Goal: Task Accomplishment & Management: Manage account settings

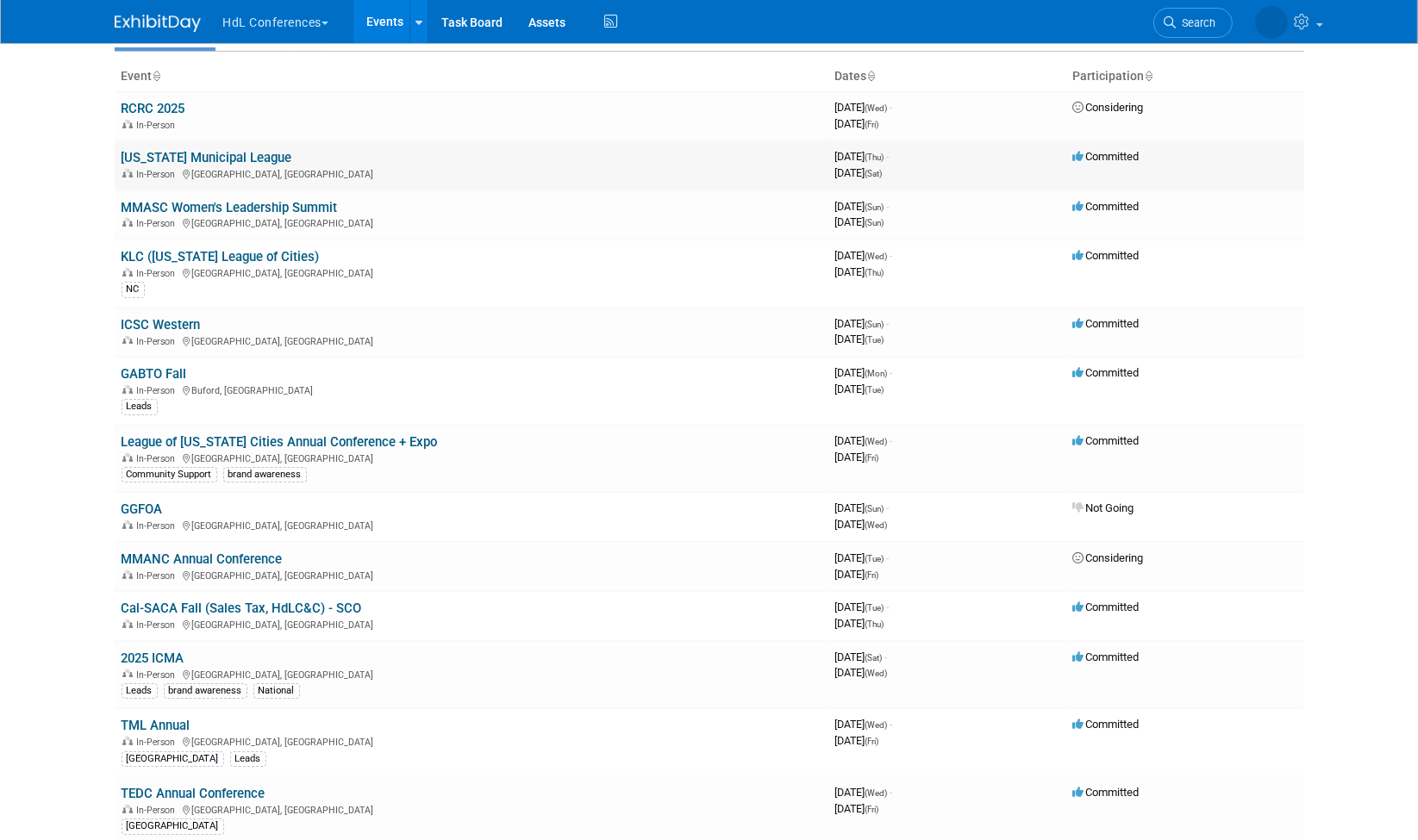
click at [243, 152] on link "[US_STATE] Municipal League" at bounding box center [206, 158] width 171 height 16
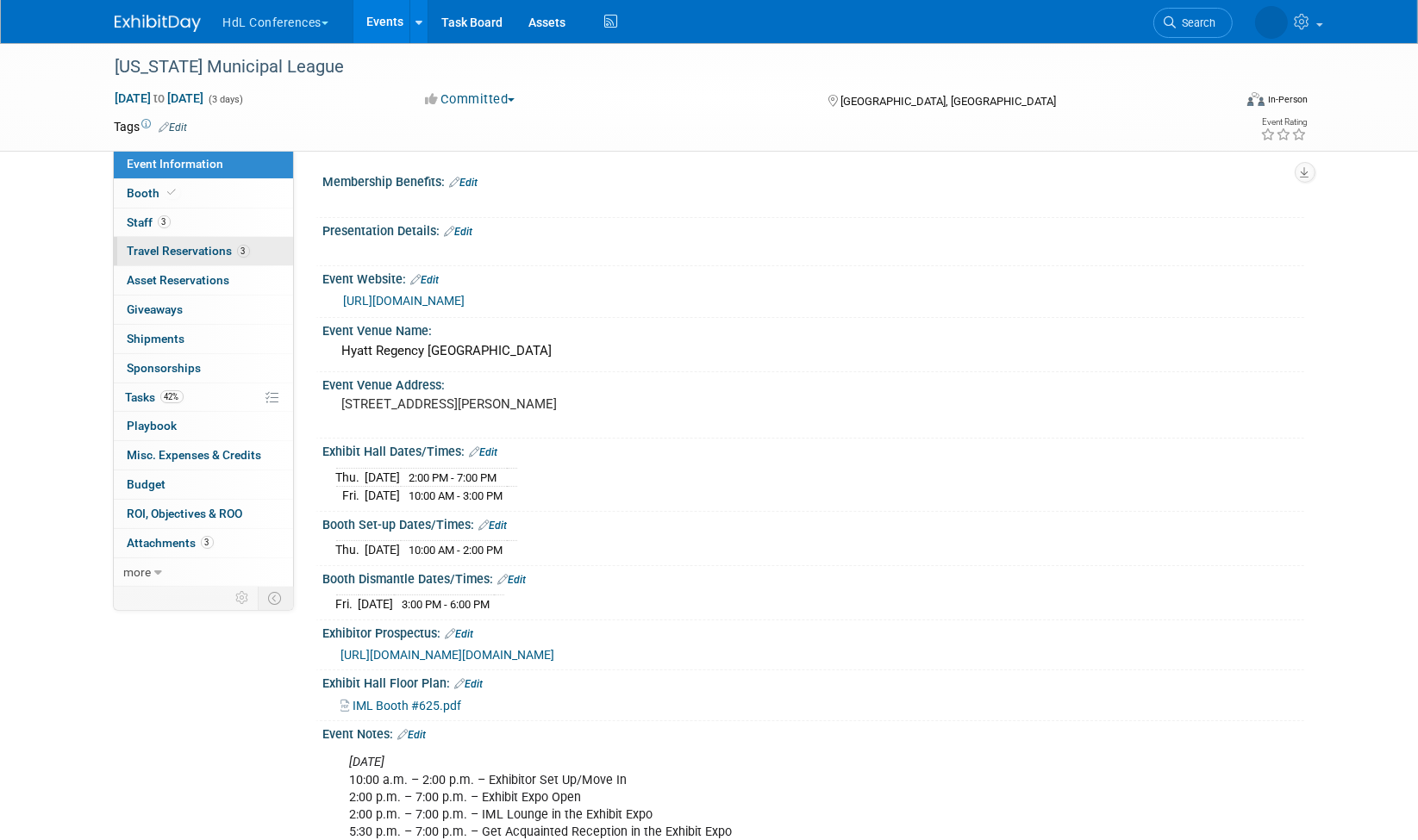
click at [199, 256] on link "3 Travel Reservations 3" at bounding box center [203, 252] width 179 height 28
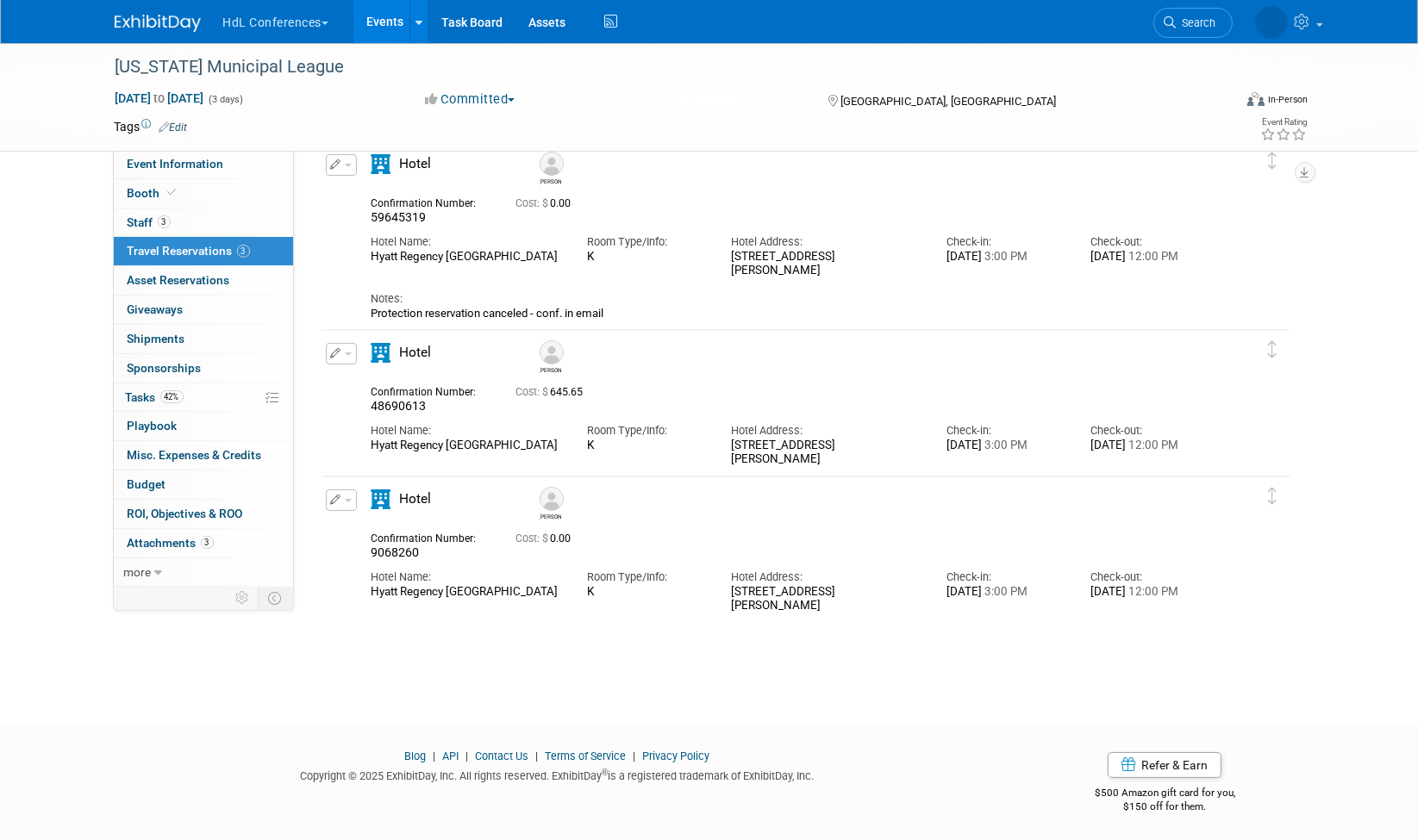
scroll to position [85, 0]
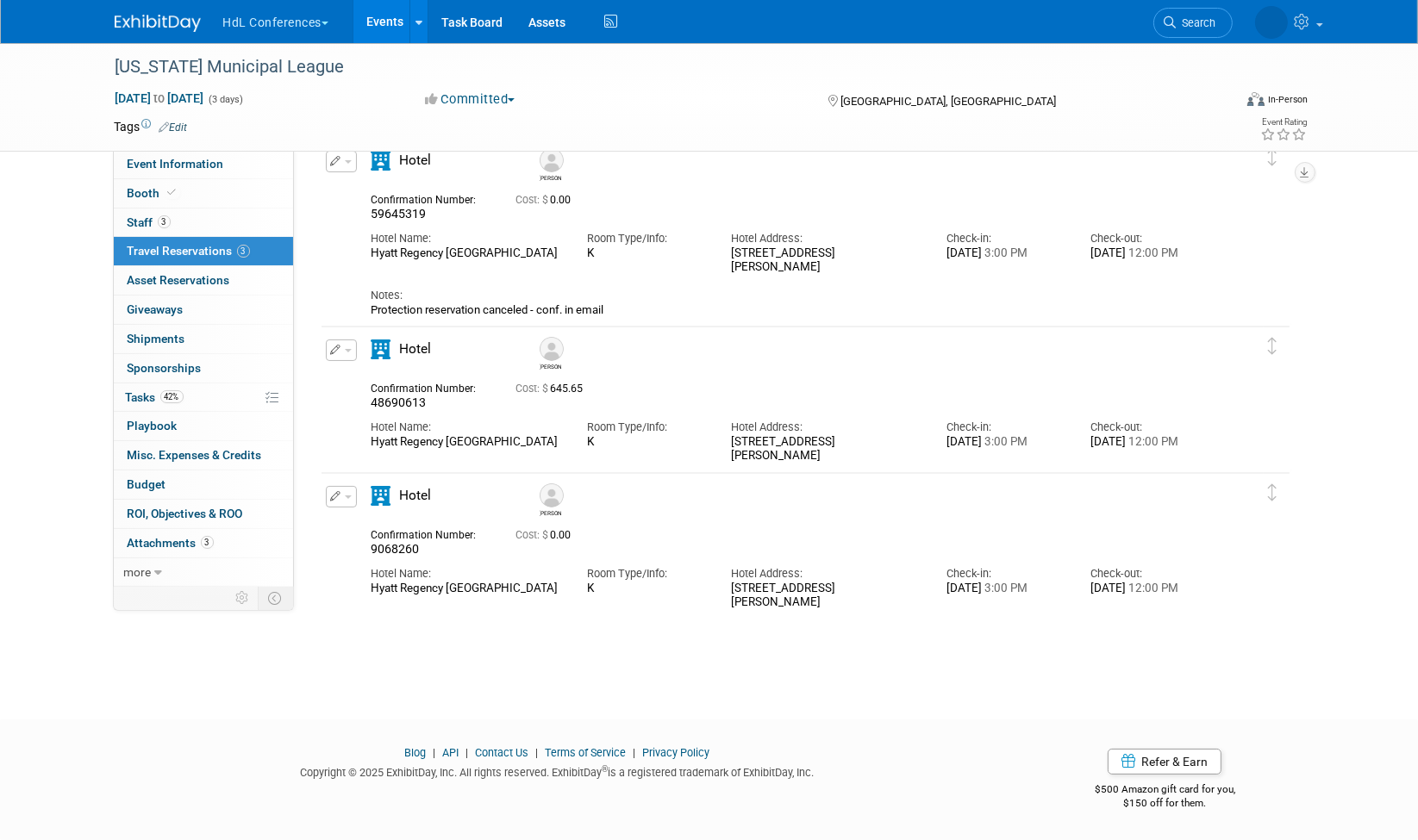
click at [350, 165] on button "button" at bounding box center [341, 161] width 31 height 21
click at [374, 242] on button "Duplicate" at bounding box center [400, 249] width 145 height 25
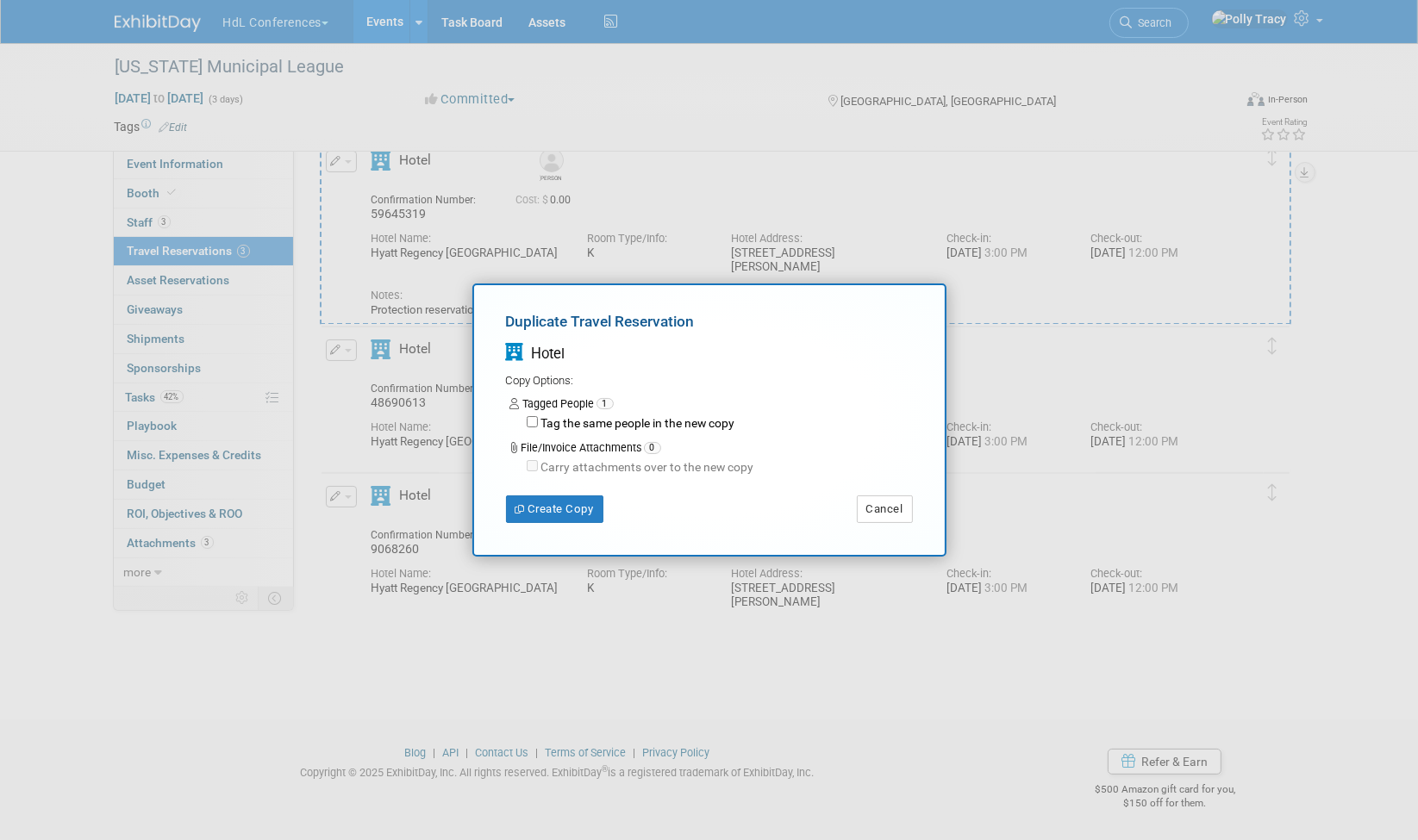
click at [561, 492] on div "Duplicate Travel Reservation Hotel Copy Options: Tagged People 1 Tag the same p…" at bounding box center [709, 416] width 407 height 211
click at [554, 502] on button "Create Copy" at bounding box center [555, 509] width 97 height 27
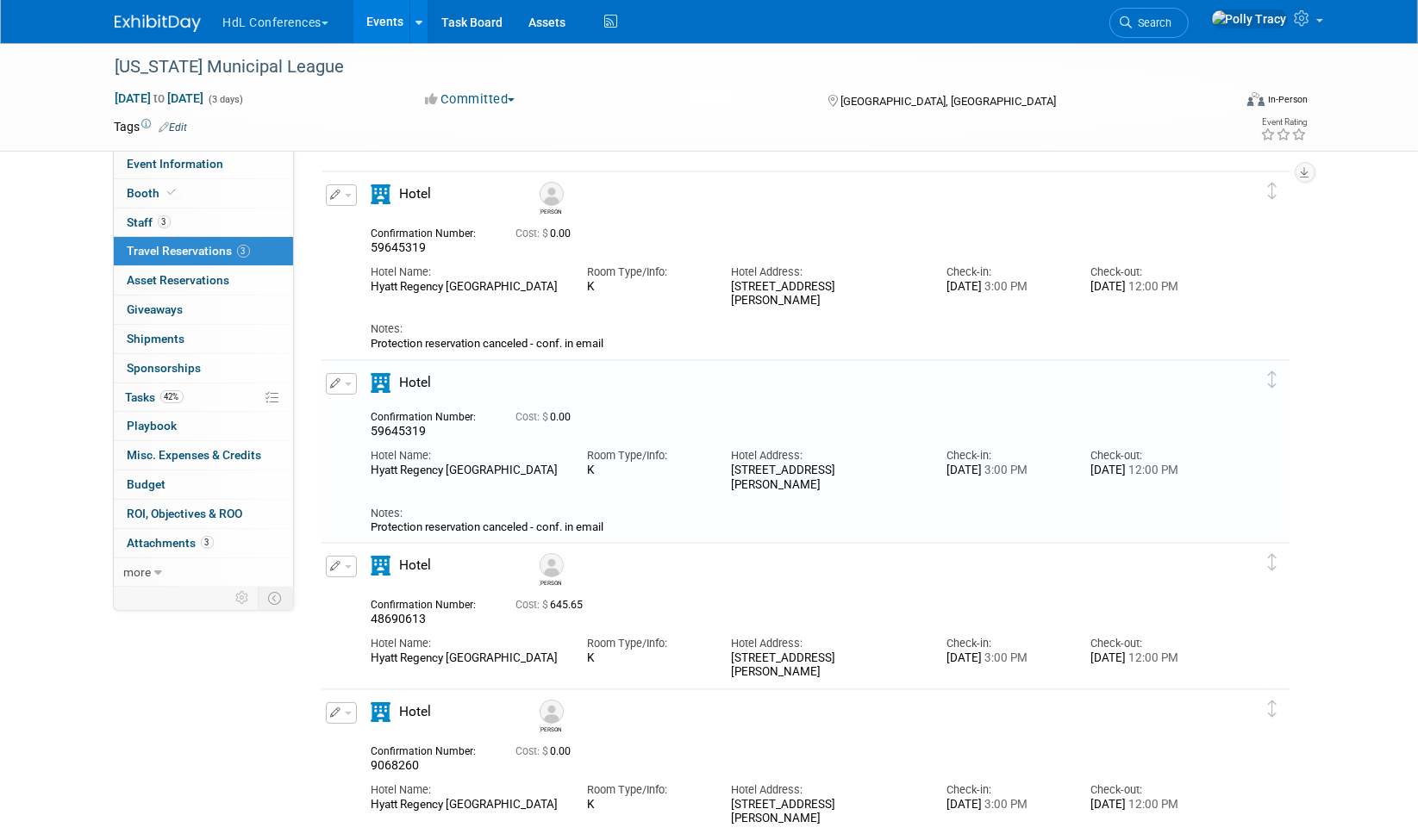
scroll to position [32, 0]
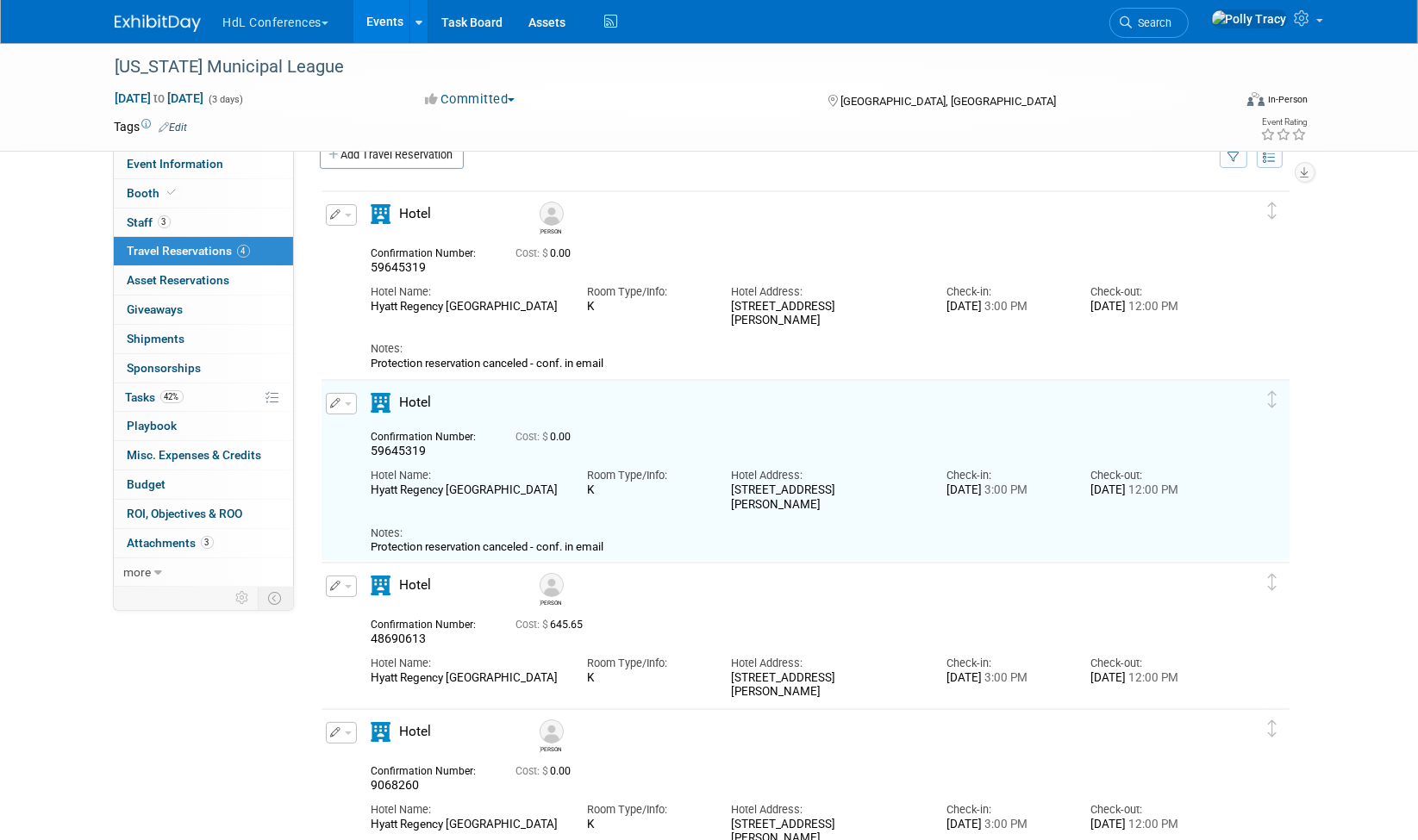
click at [331, 404] on icon "button" at bounding box center [337, 403] width 12 height 11
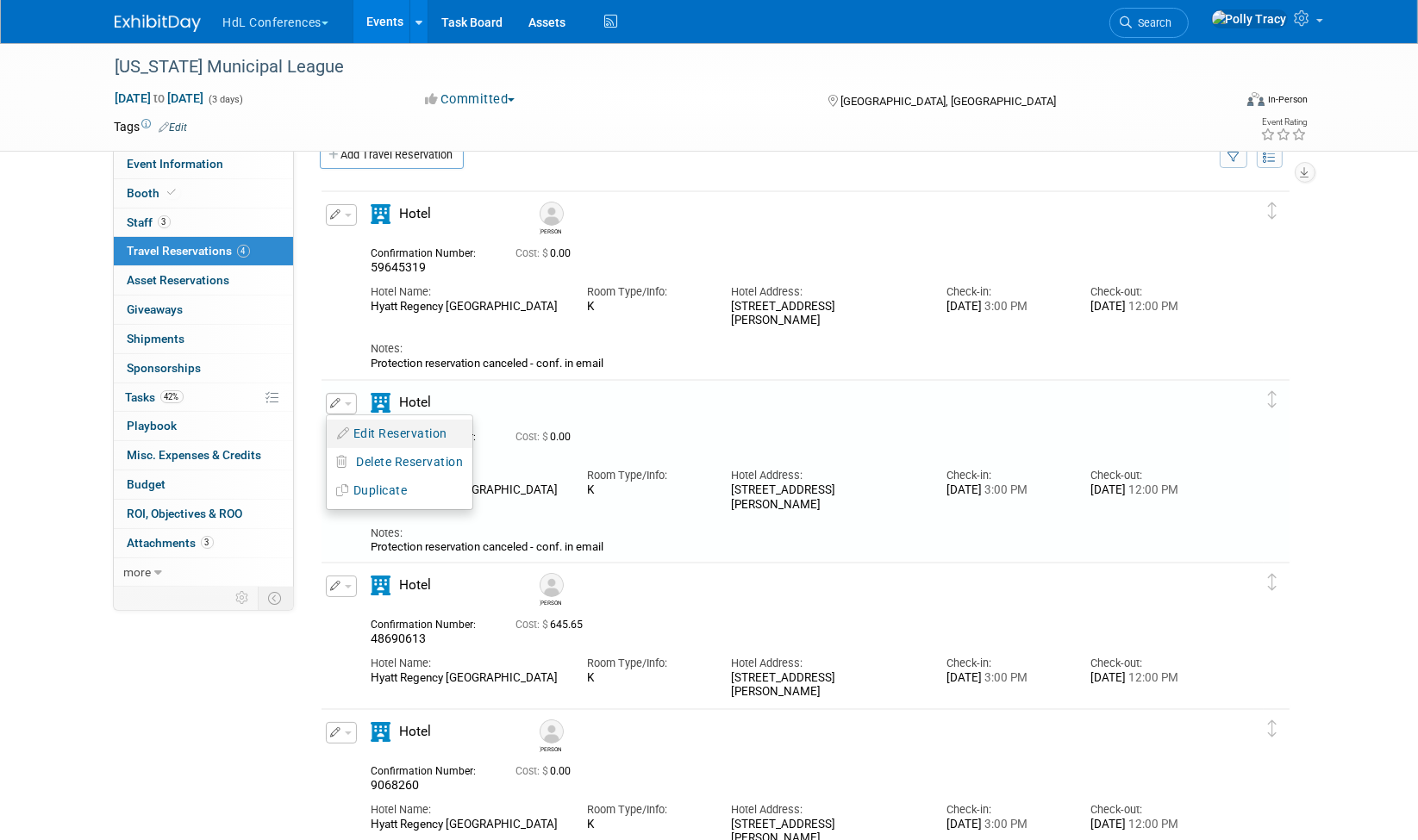
click at [396, 432] on button "Edit Reservation" at bounding box center [400, 434] width 145 height 25
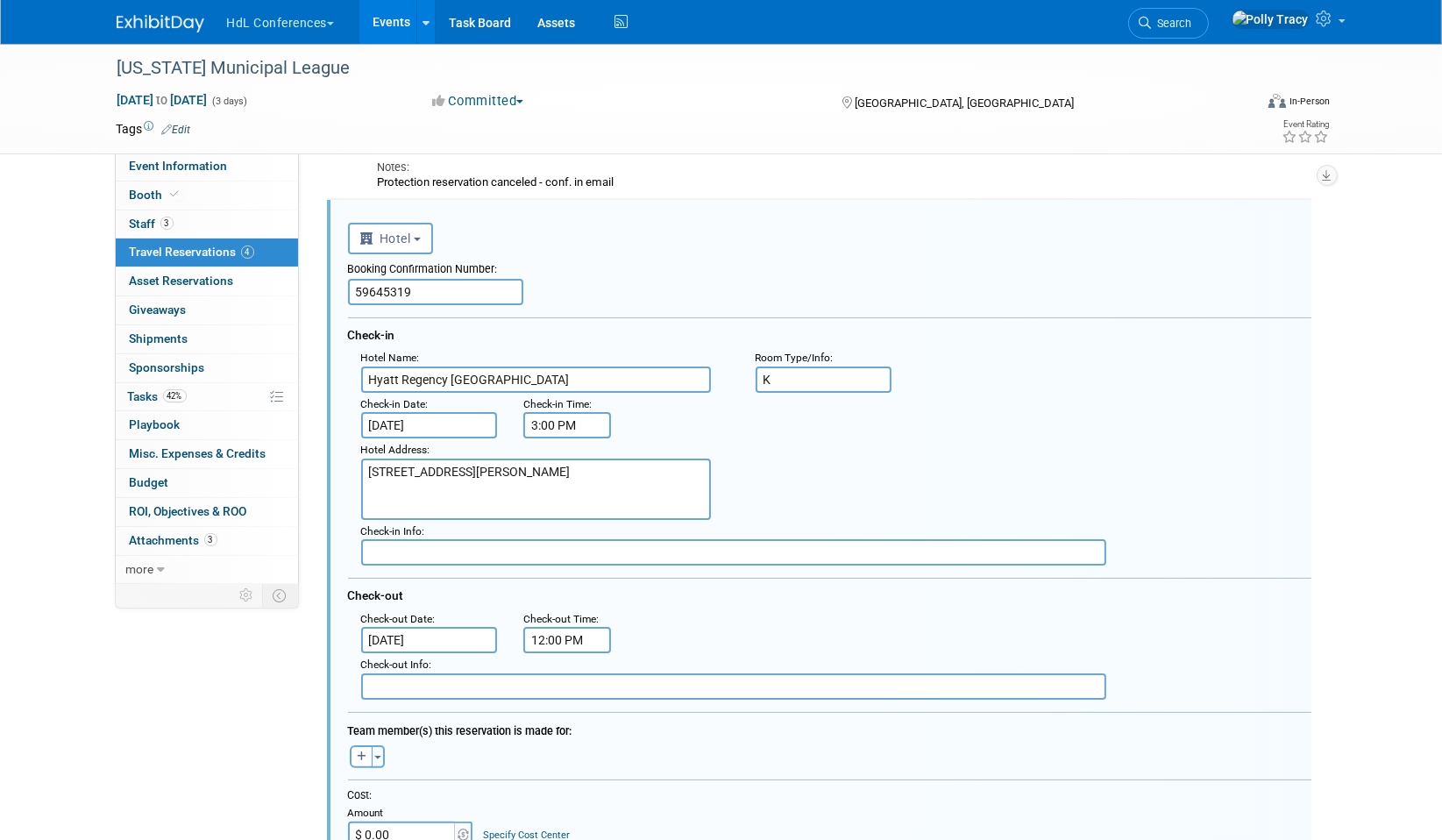
scroll to position [0, 0]
drag, startPoint x: 468, startPoint y: 298, endPoint x: 313, endPoint y: 293, distance: 155.1
click at [313, 293] on div "[PERSON_NAME] 59645319" at bounding box center [818, 743] width 1014 height 1499
paste input "47549753"
type input "47549753"
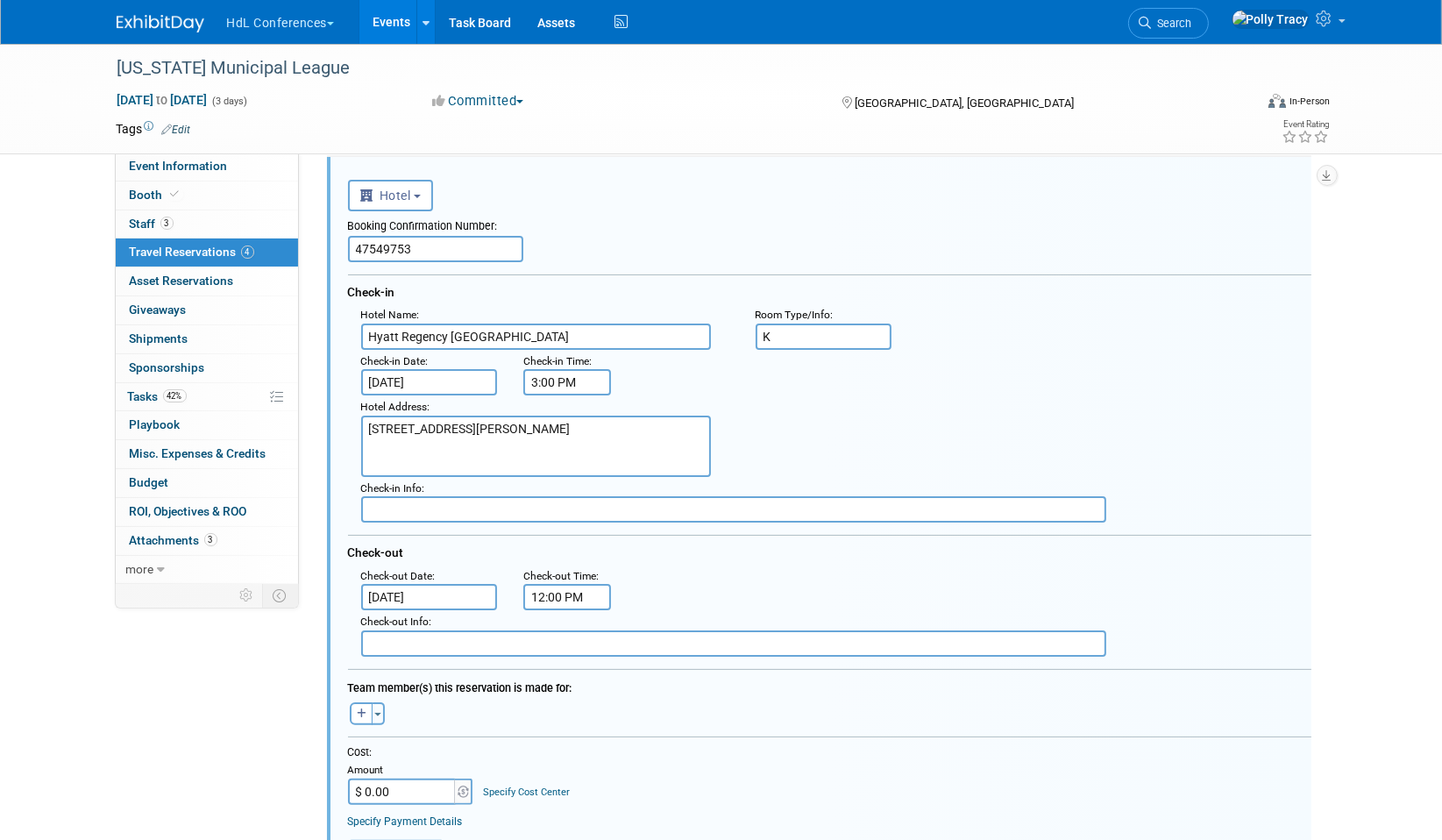
scroll to position [275, 0]
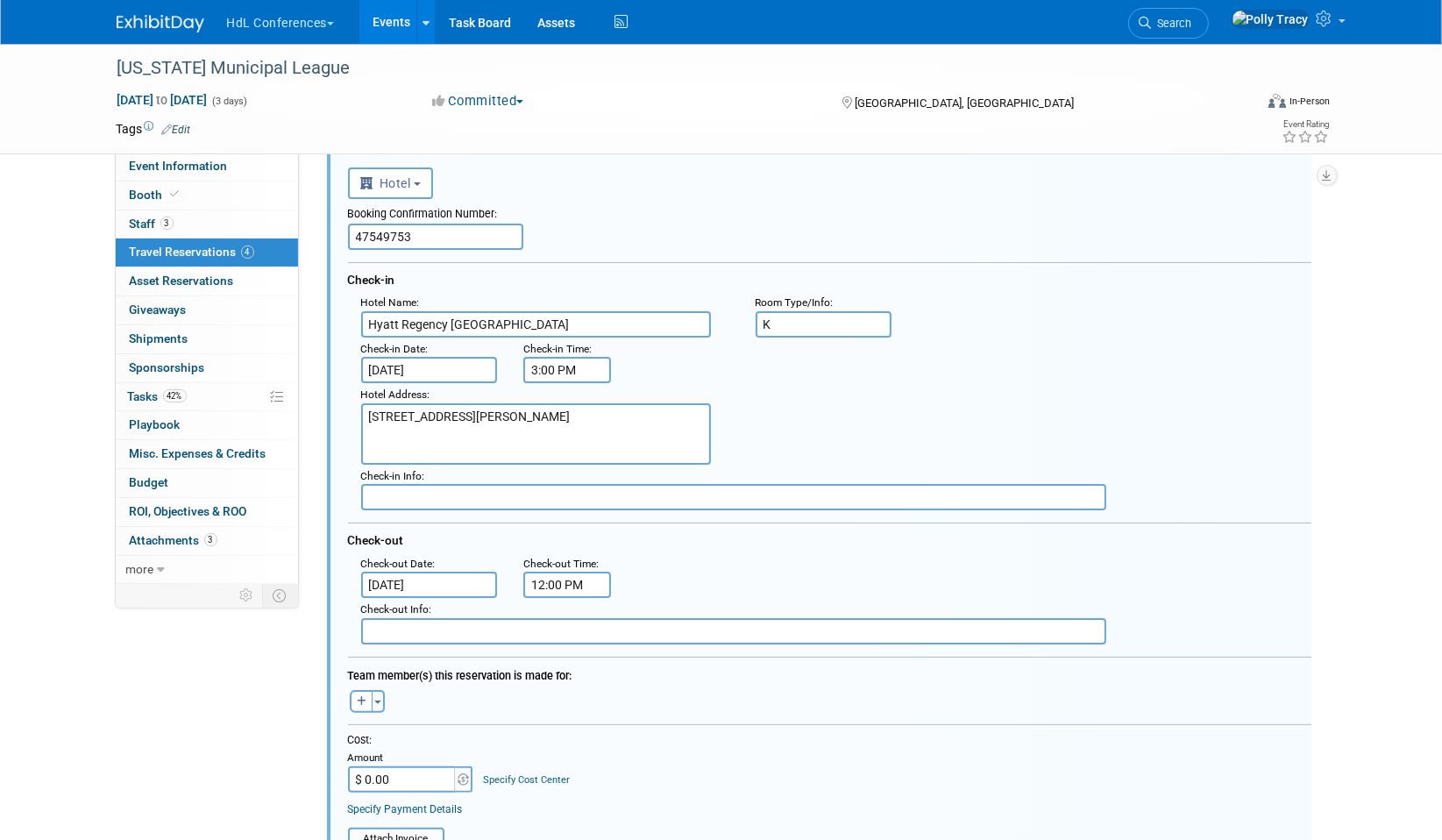
click at [431, 571] on input "[DATE]" at bounding box center [430, 584] width 137 height 26
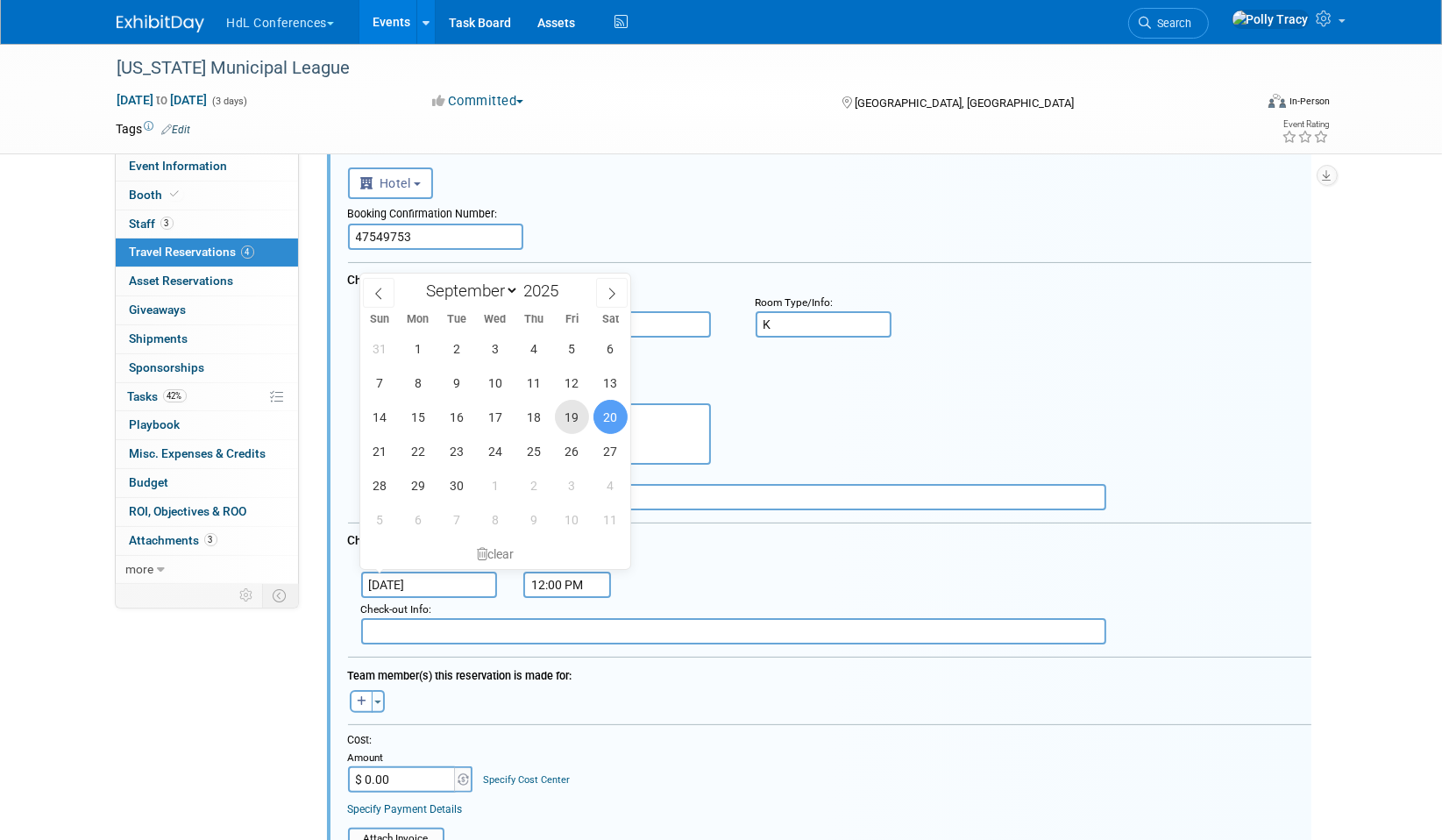
click at [578, 421] on span "19" at bounding box center [572, 417] width 34 height 34
type input "[DATE]"
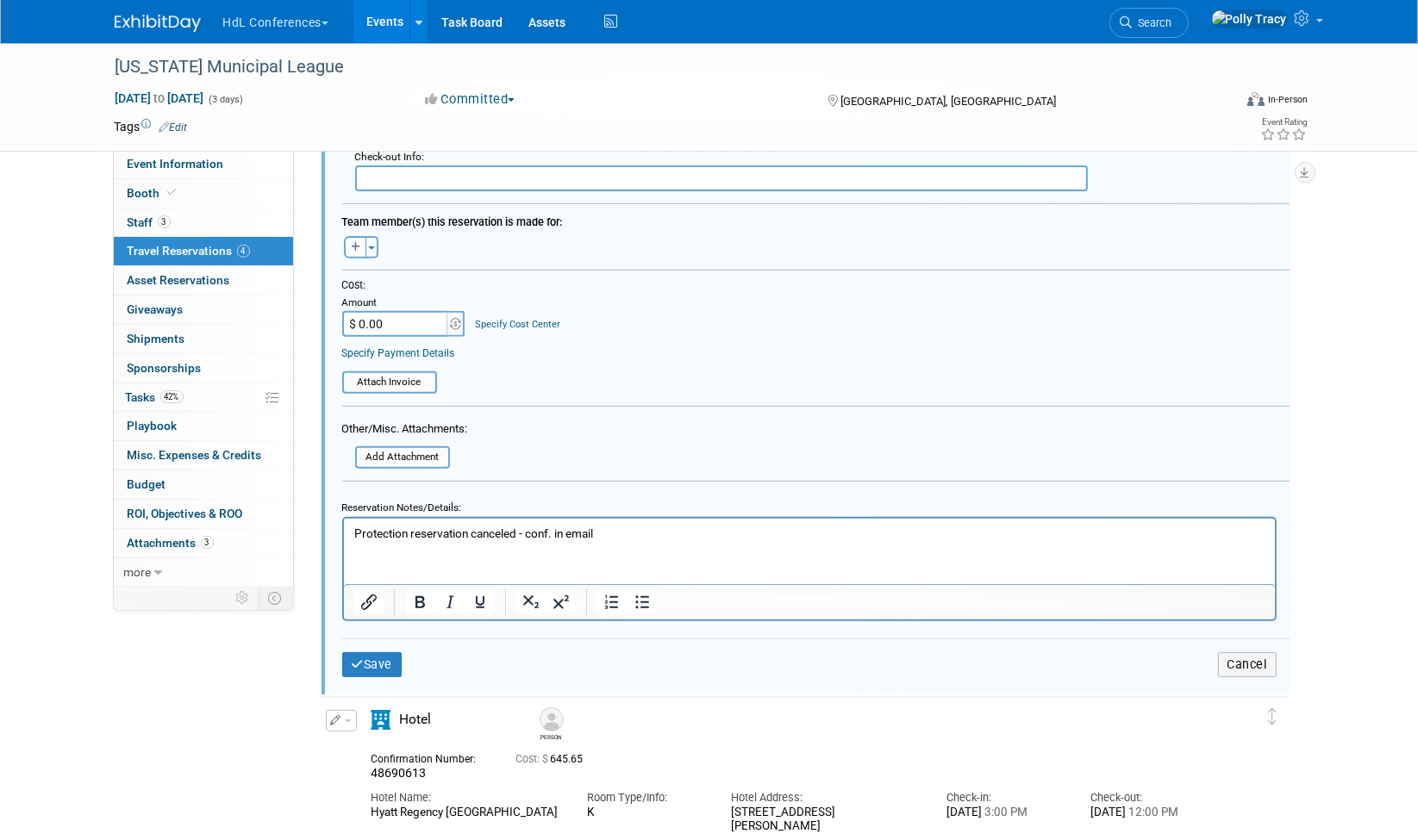
scroll to position [723, 0]
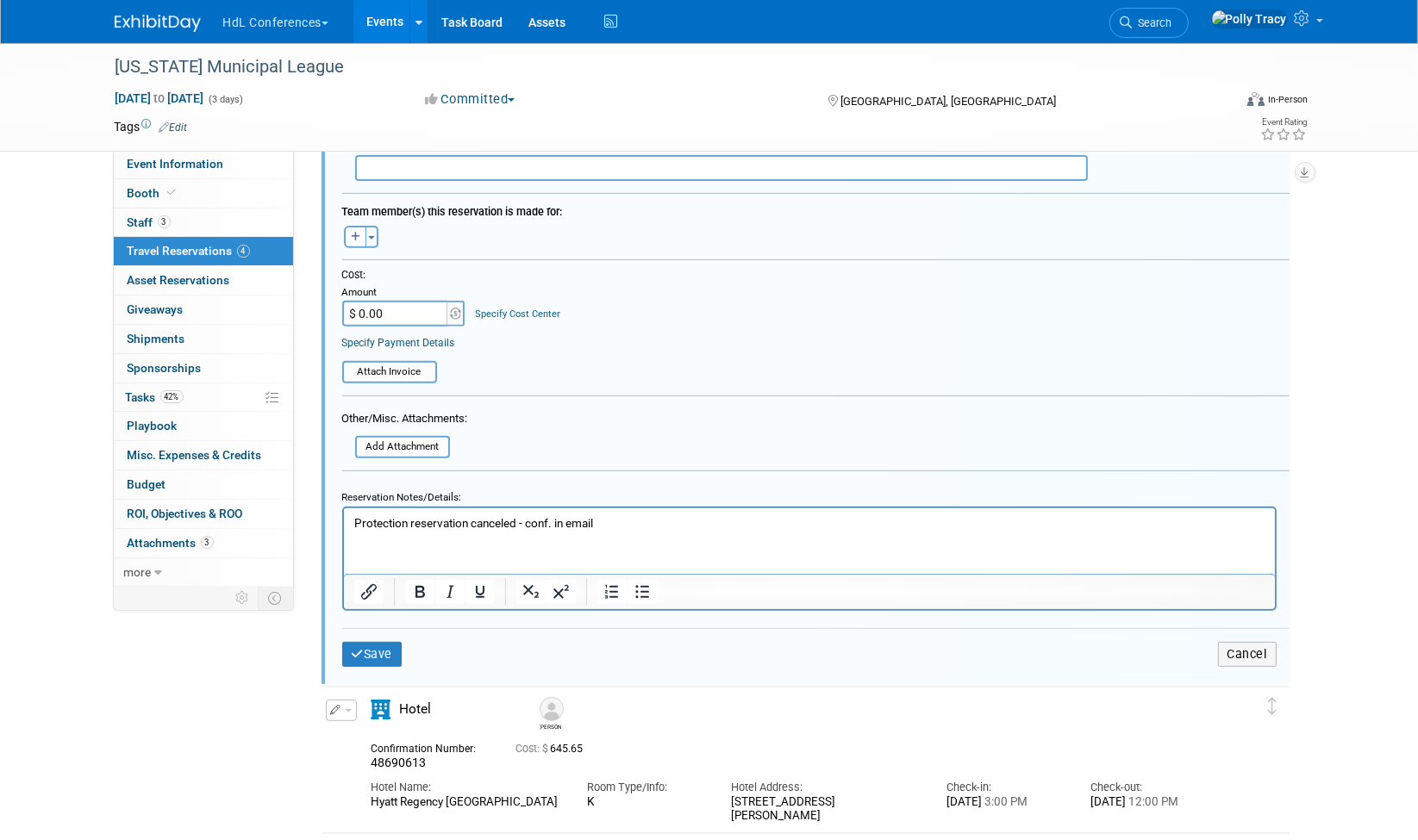
click at [760, 406] on form "<i class="fas fa-plane" style="padding: 6px 4px 6px 1px;"></i> Flight <i class=…" at bounding box center [815, 195] width 947 height 986
drag, startPoint x: 631, startPoint y: 525, endPoint x: 772, endPoint y: 1003, distance: 498.4
click at [343, 508] on html "Protection reservation canceled - conf. in email" at bounding box center [808, 519] width 931 height 23
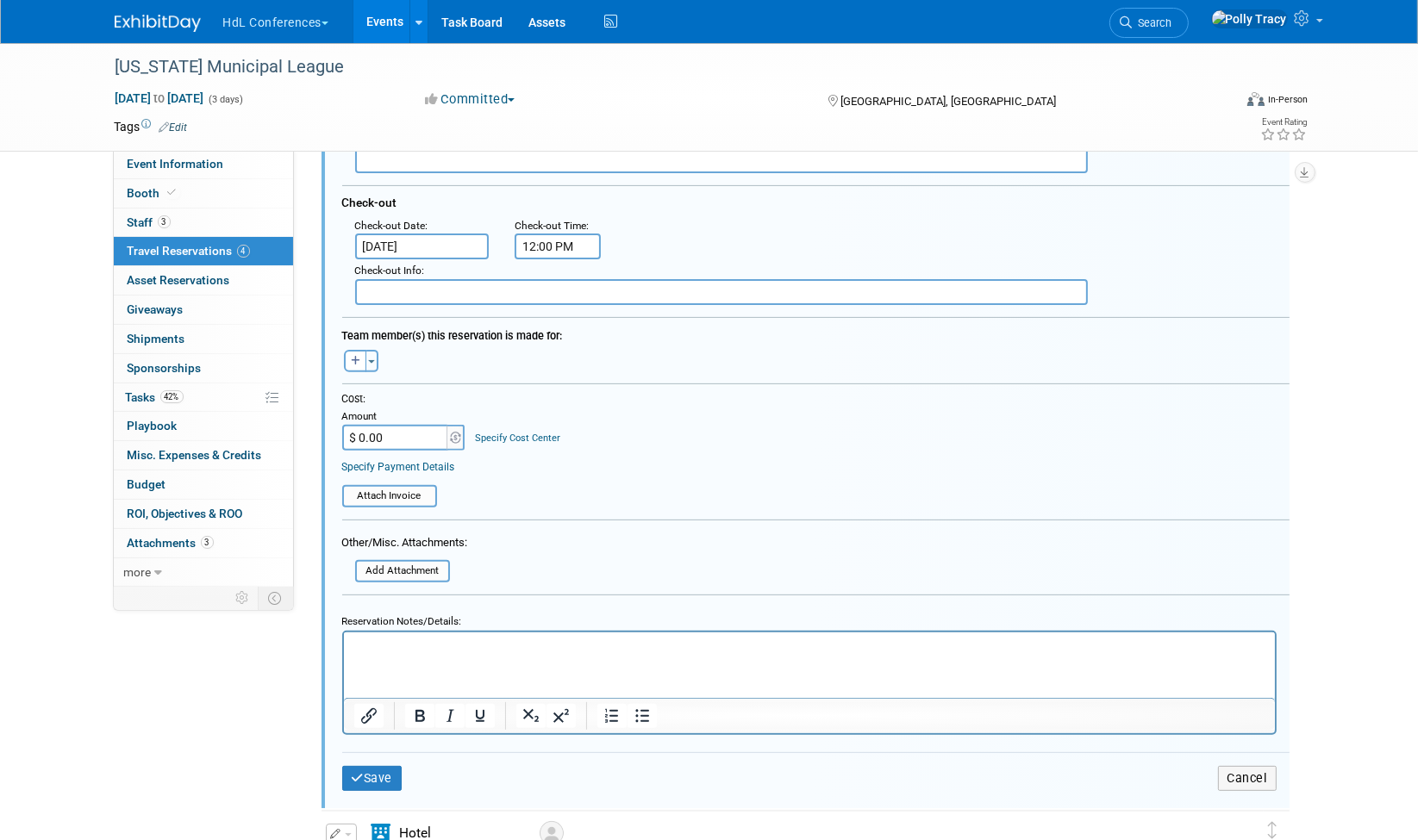
scroll to position [577, 0]
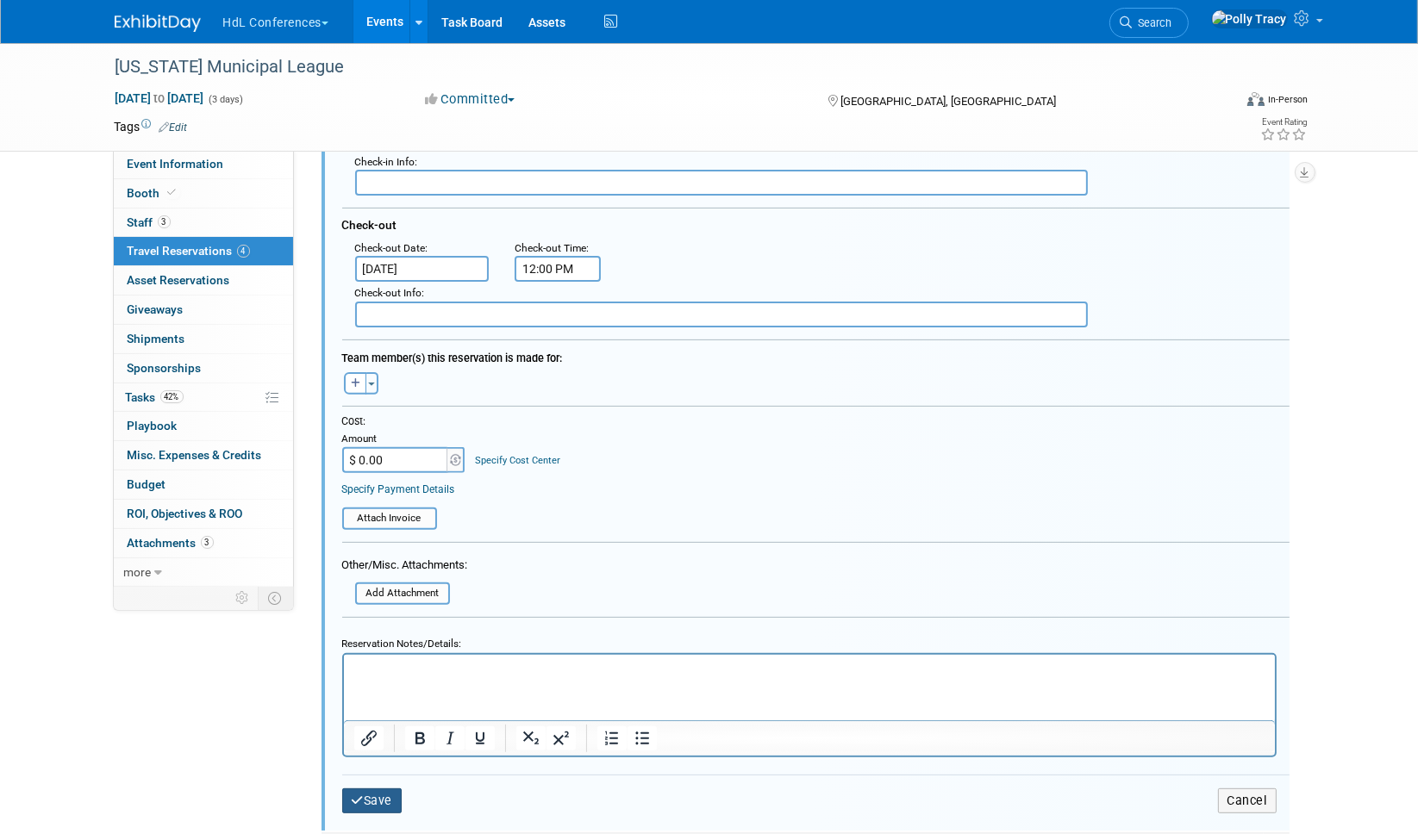
click at [378, 789] on button "Save" at bounding box center [372, 801] width 60 height 25
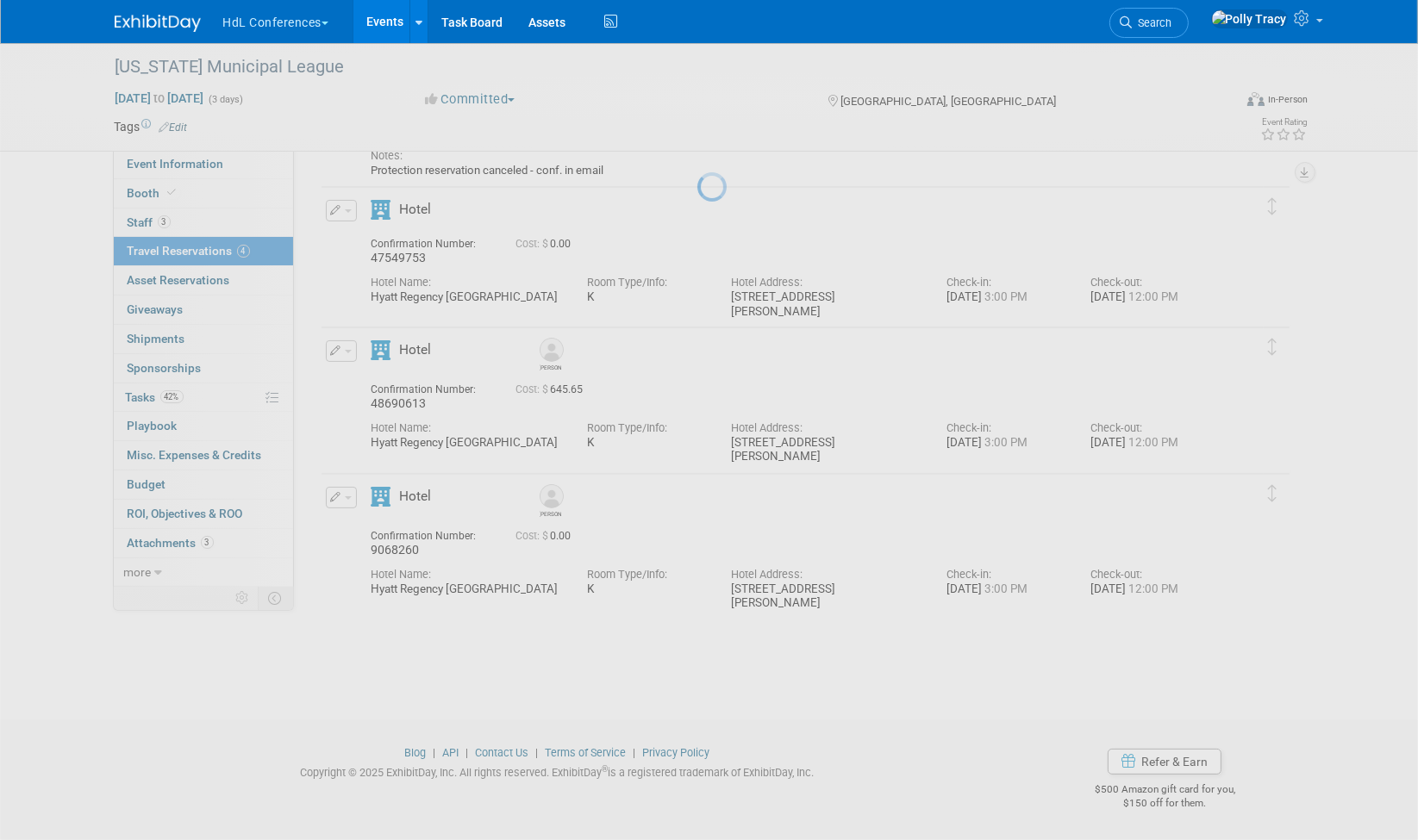
scroll to position [190, 0]
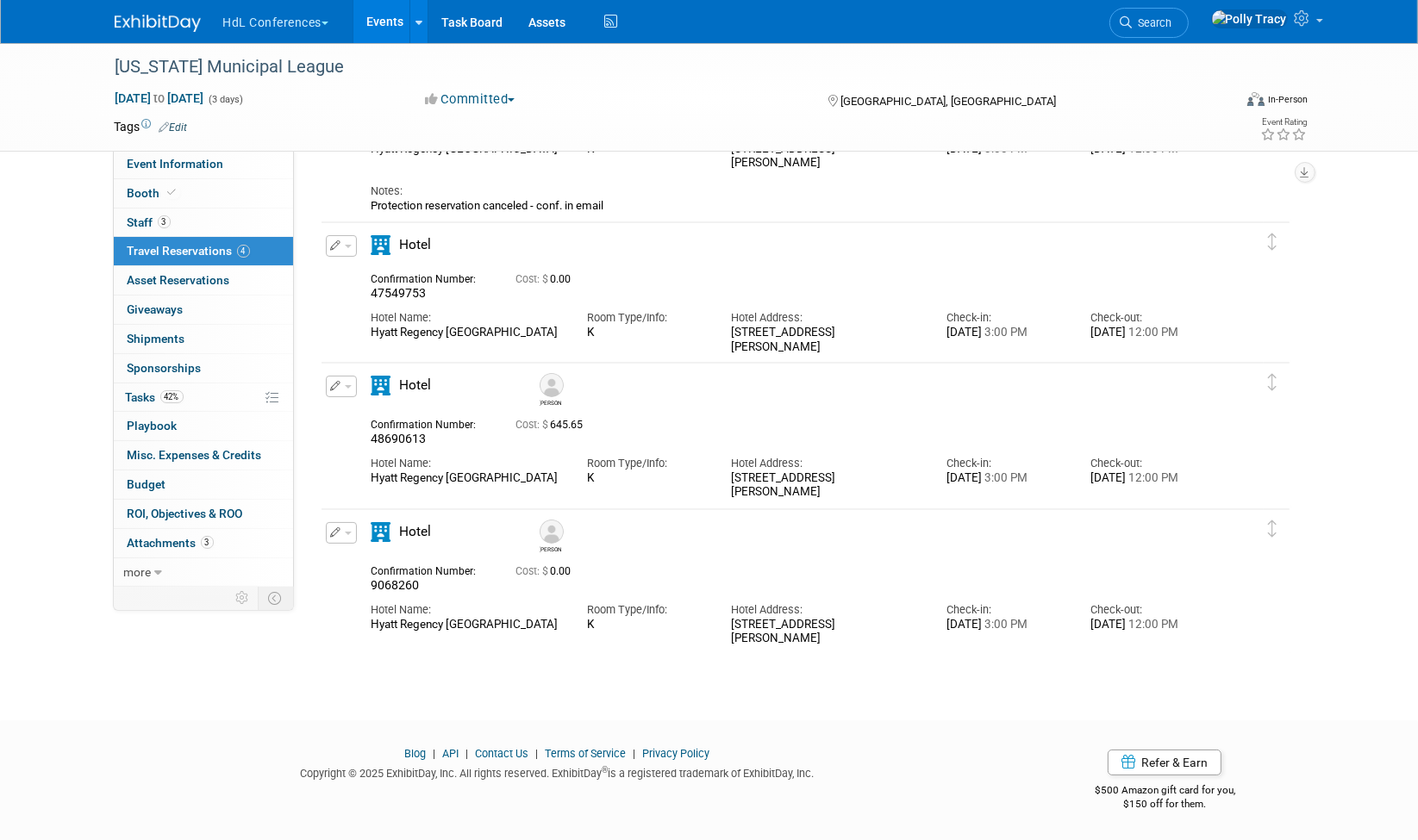
click at [327, 242] on button "button" at bounding box center [341, 246] width 31 height 21
click at [406, 270] on button "Edit Reservation" at bounding box center [400, 276] width 145 height 25
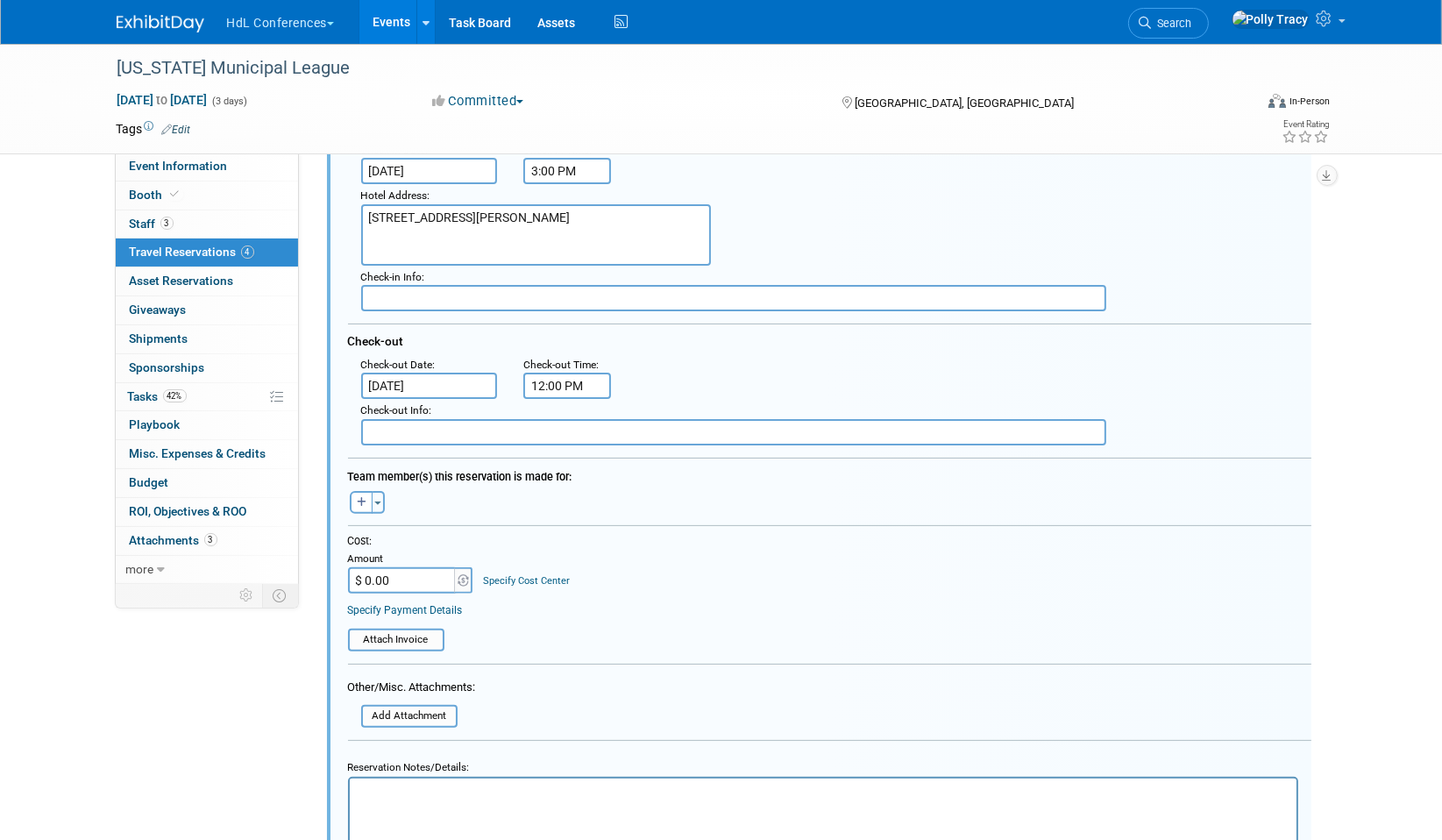
scroll to position [498, 0]
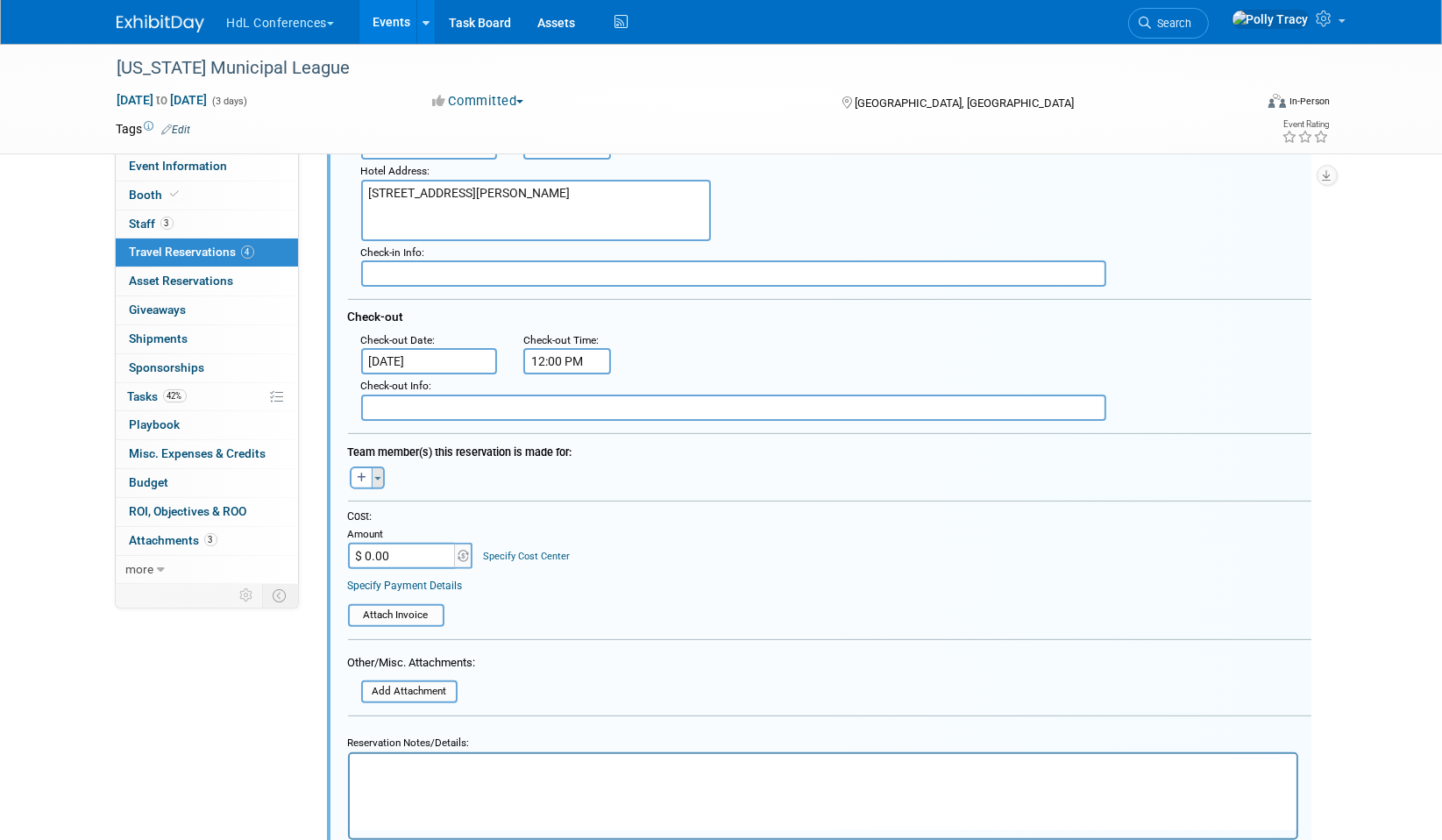
click at [379, 475] on button "Toggle Dropdown" at bounding box center [378, 478] width 14 height 23
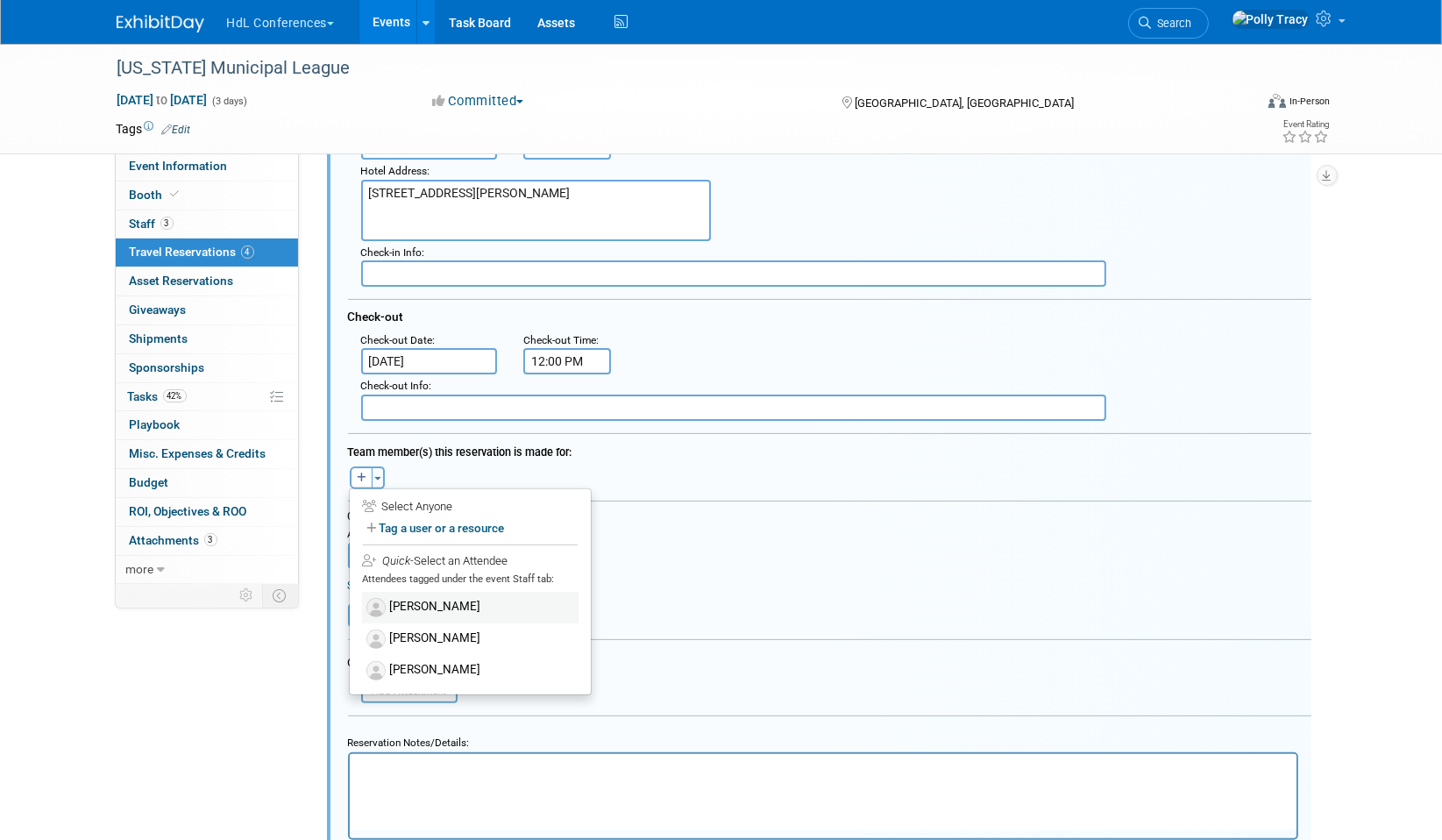
click at [443, 603] on label "[PERSON_NAME]" at bounding box center [470, 607] width 216 height 32
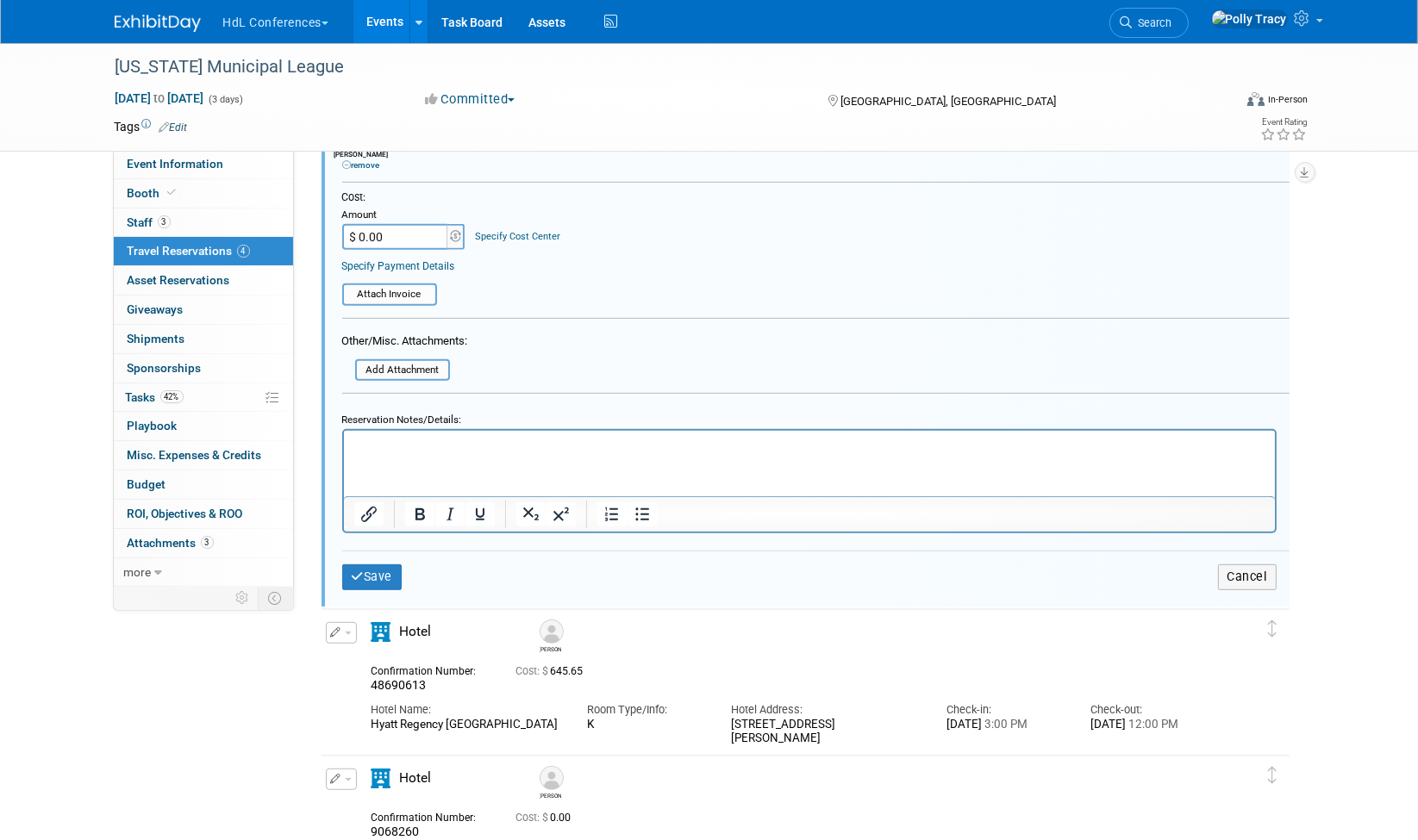
scroll to position [829, 0]
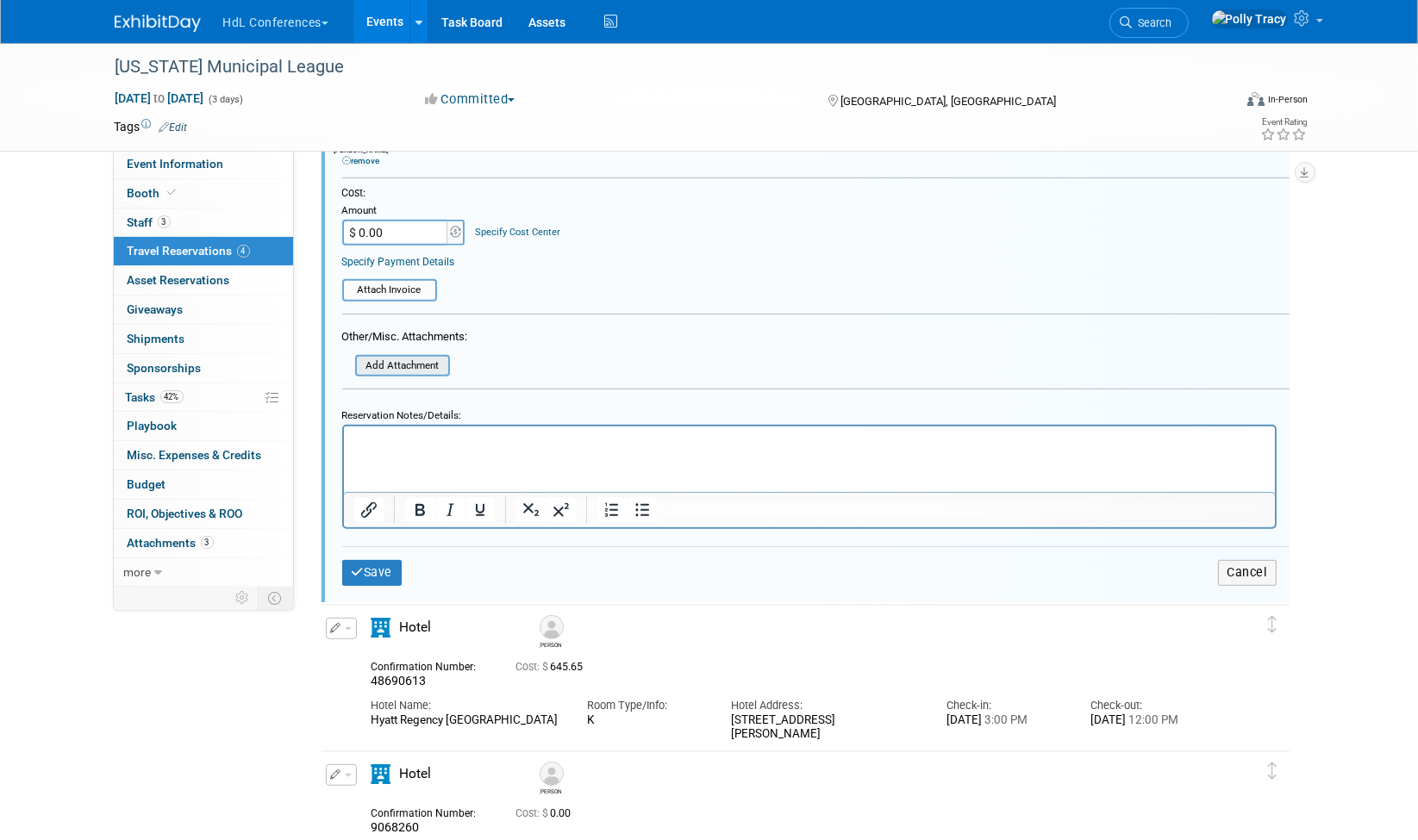
click at [428, 357] on input "file" at bounding box center [346, 366] width 206 height 19
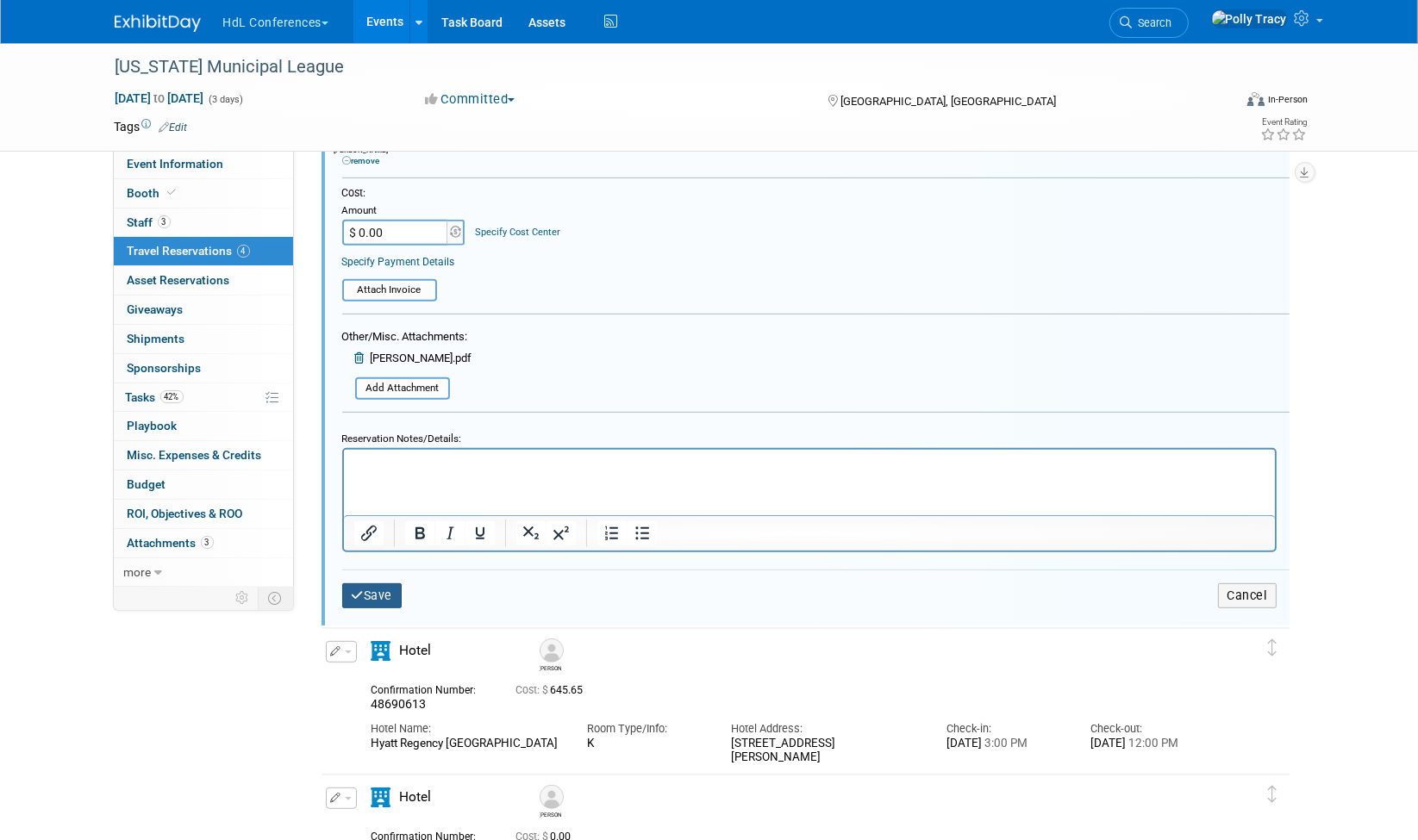
click at [388, 584] on button "Save" at bounding box center [372, 596] width 60 height 25
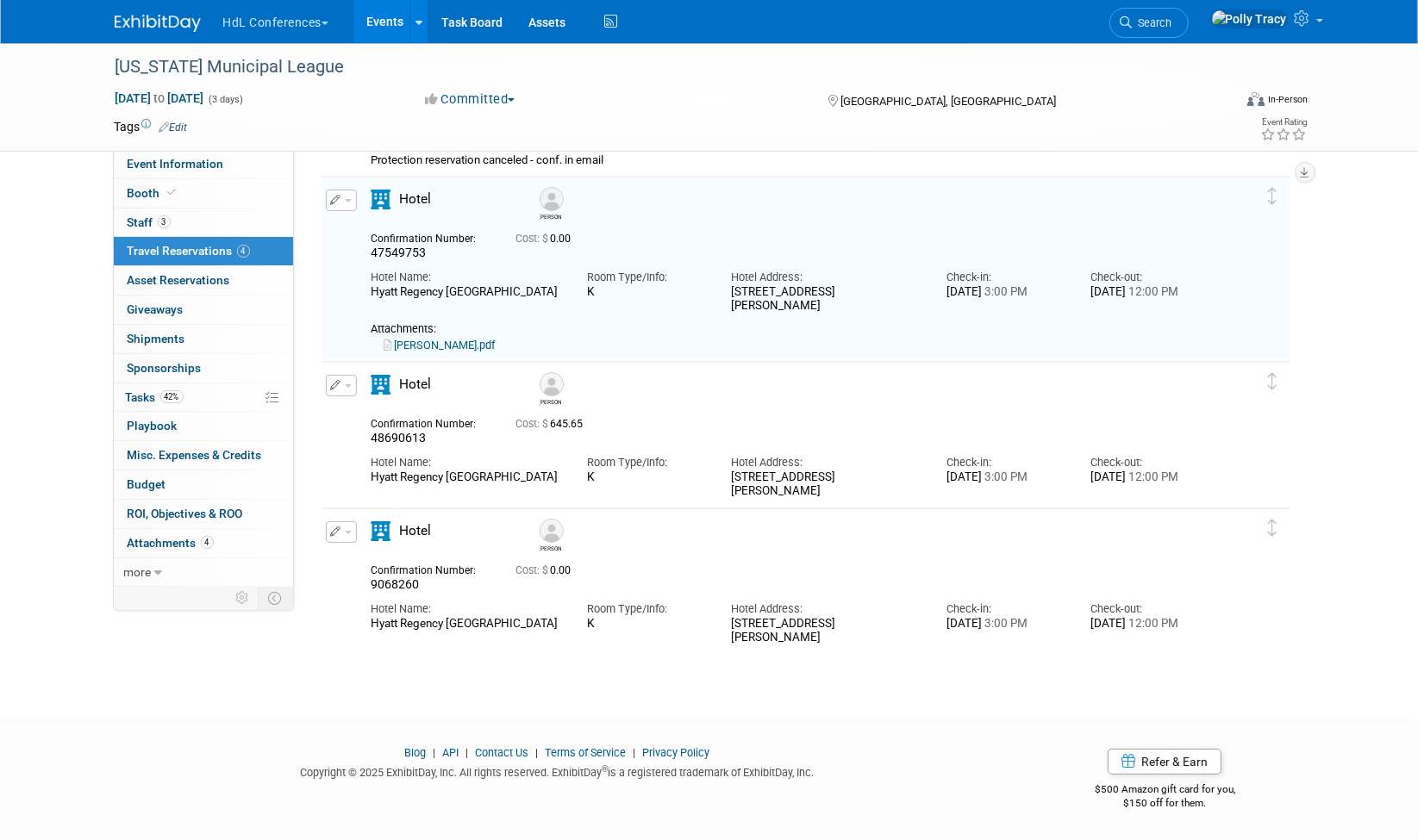
scroll to position [216, 0]
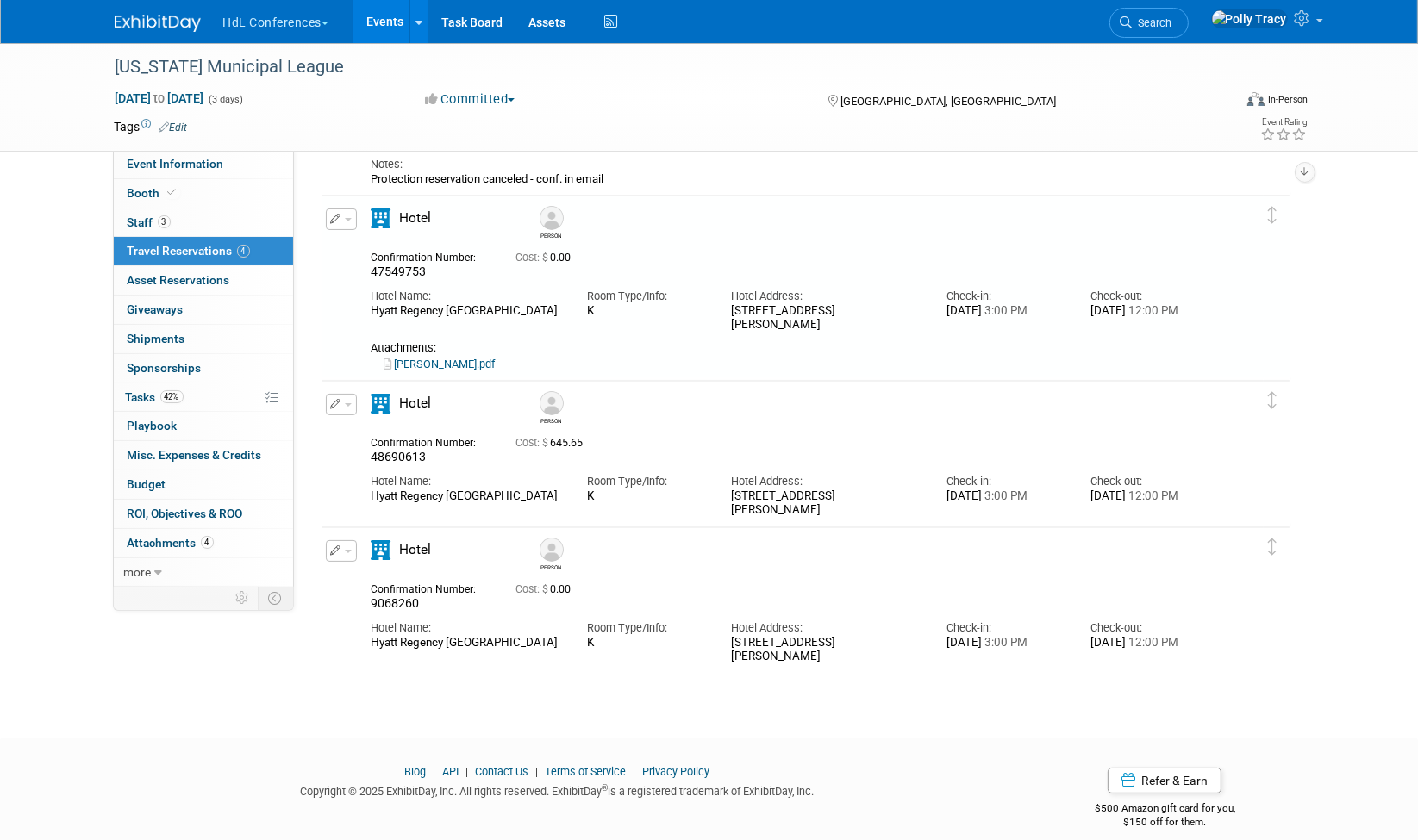
click at [338, 399] on icon "button" at bounding box center [337, 404] width 12 height 11
click at [369, 427] on button "Edit Reservation" at bounding box center [400, 435] width 145 height 25
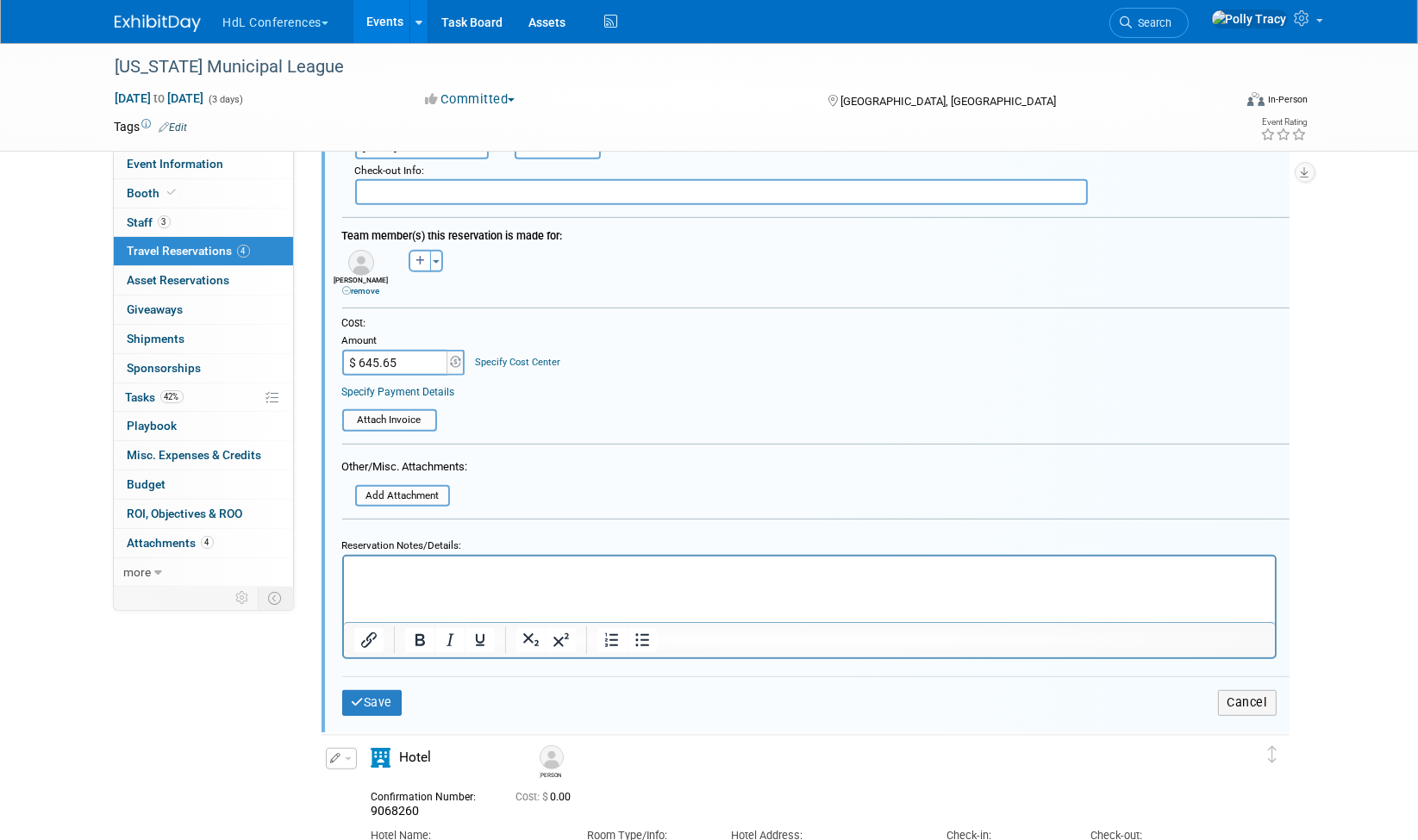
scroll to position [886, 0]
click at [384, 409] on input "file" at bounding box center [333, 418] width 206 height 19
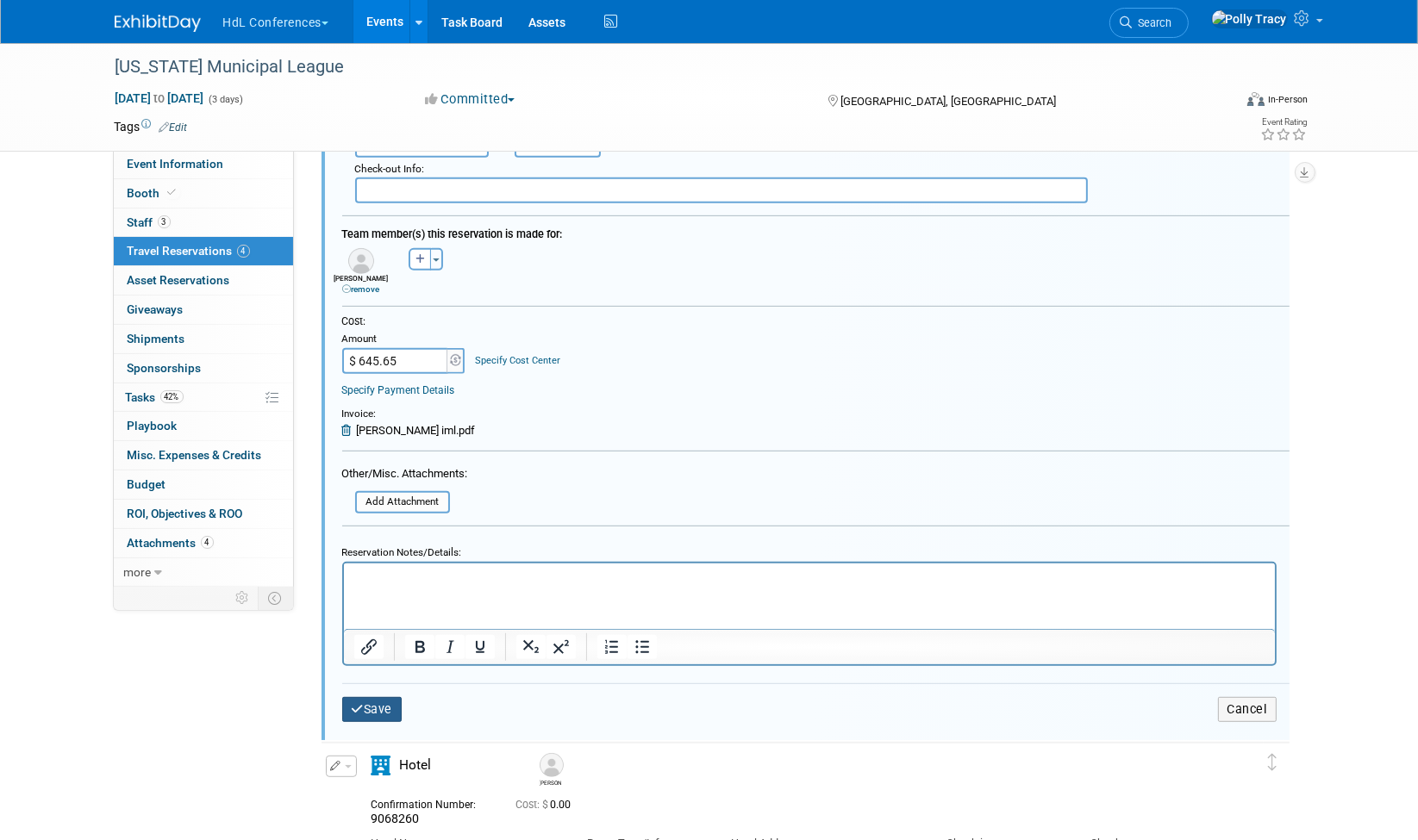
click at [377, 697] on button "Save" at bounding box center [372, 710] width 60 height 25
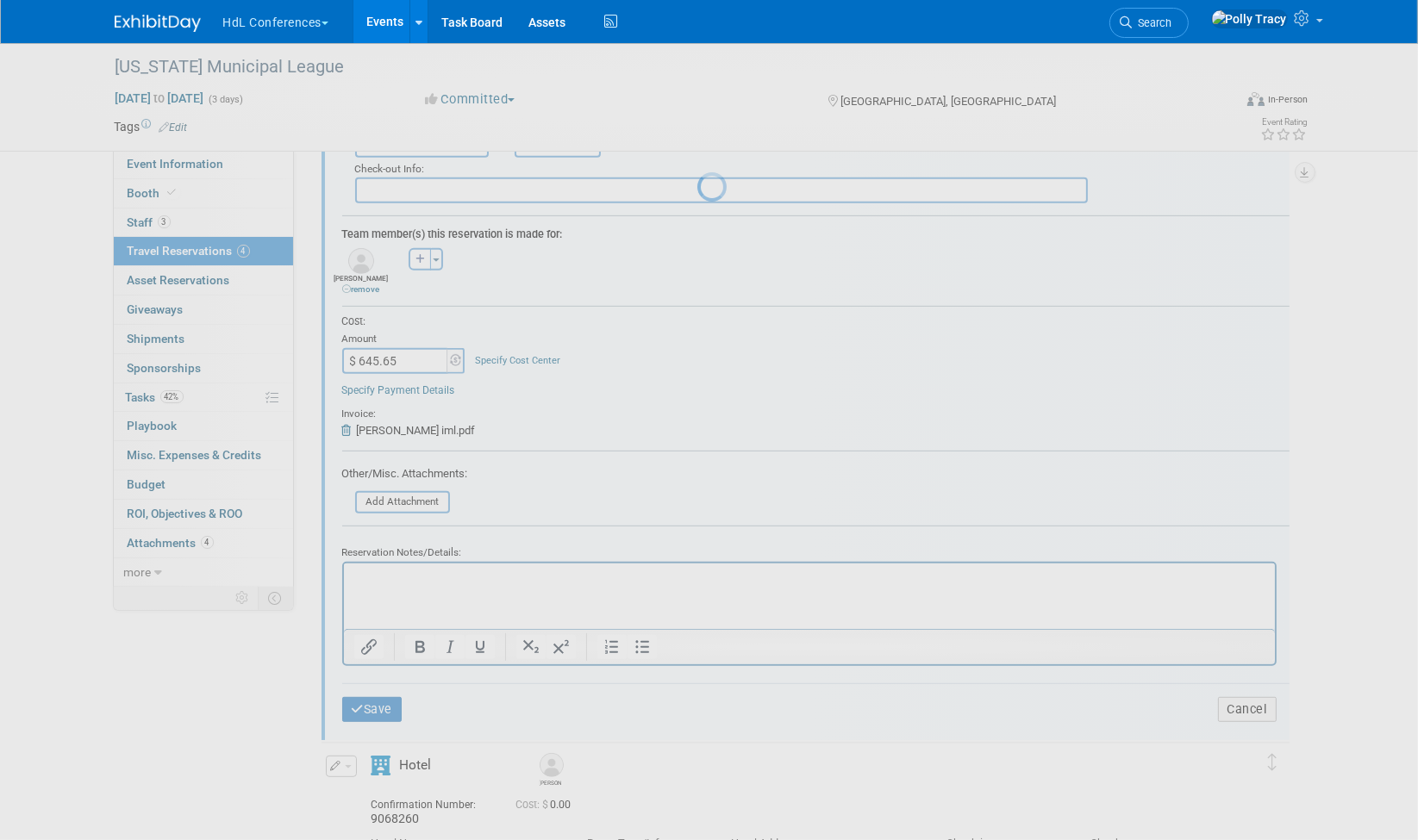
scroll to position [236, 0]
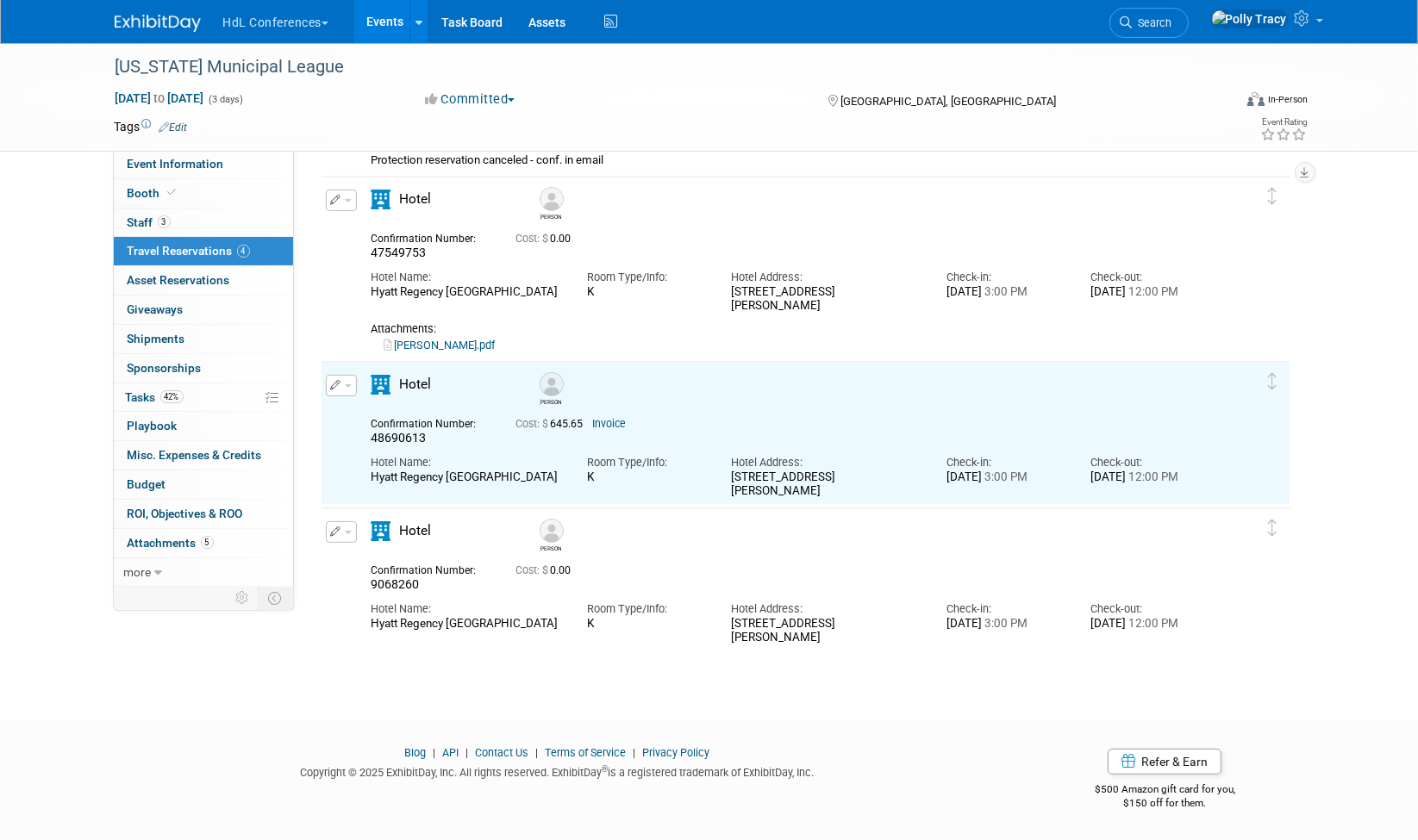
click at [335, 538] on button "button" at bounding box center [341, 533] width 31 height 21
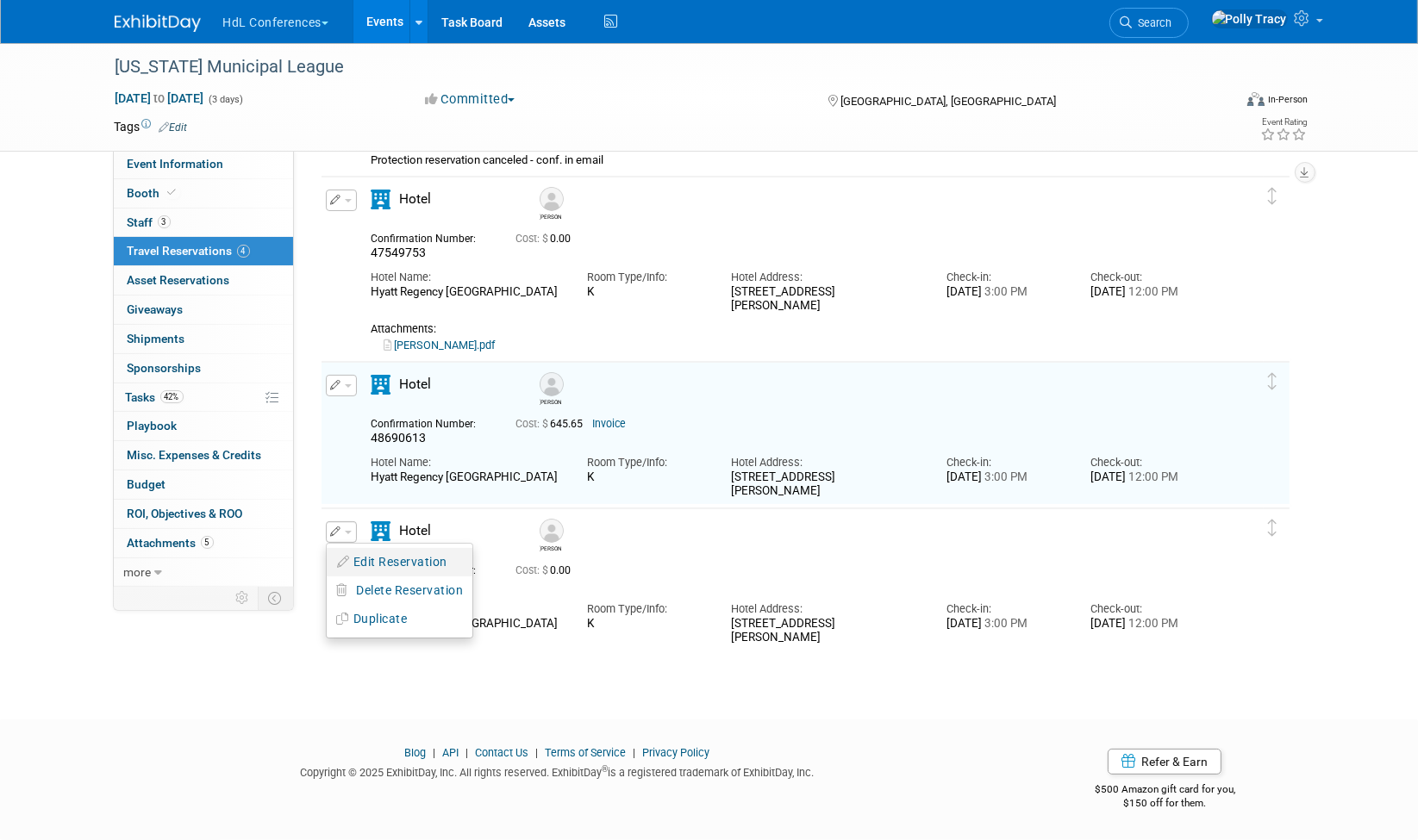
click at [362, 571] on button "Edit Reservation" at bounding box center [400, 563] width 145 height 25
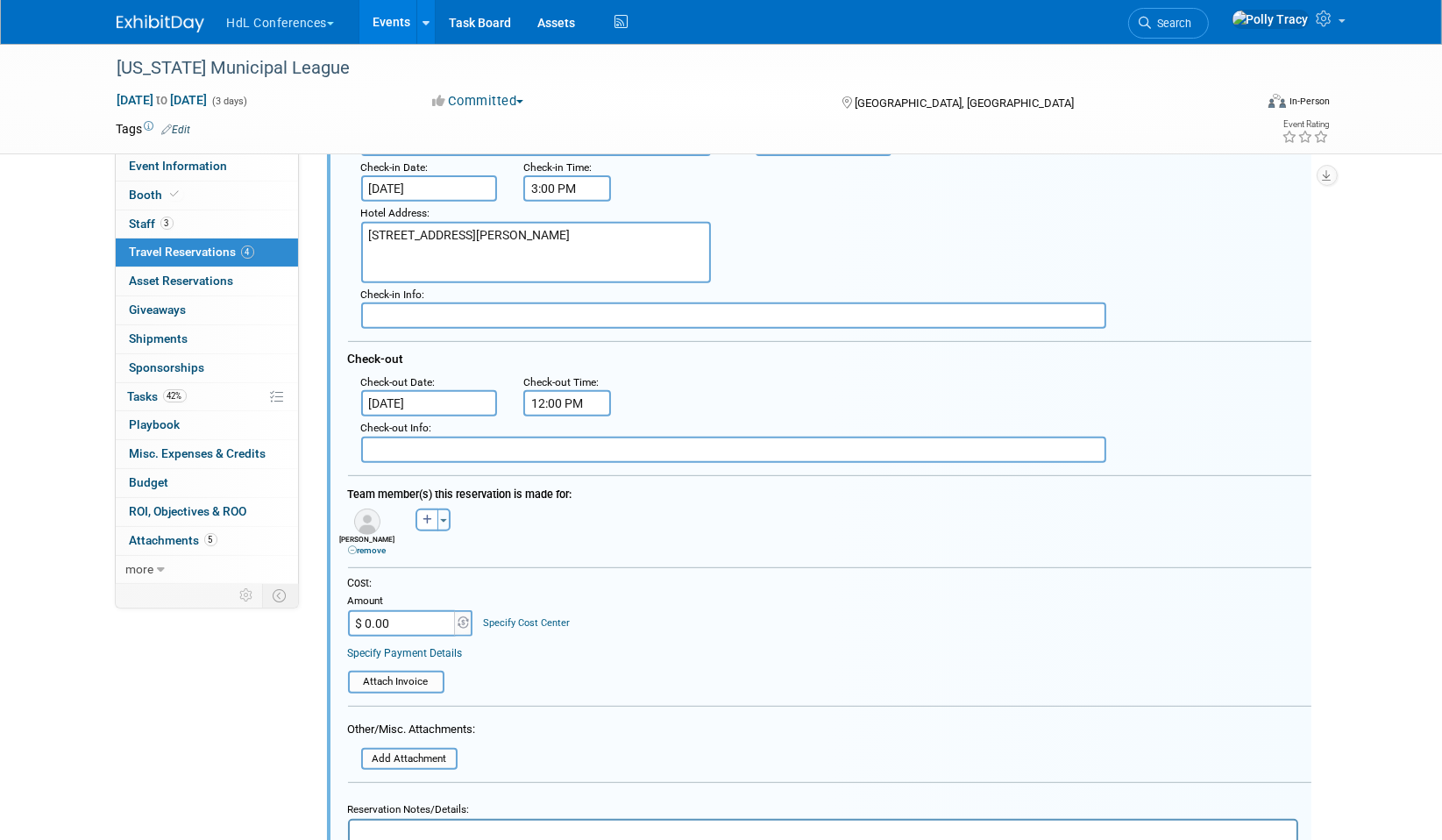
scroll to position [853, 0]
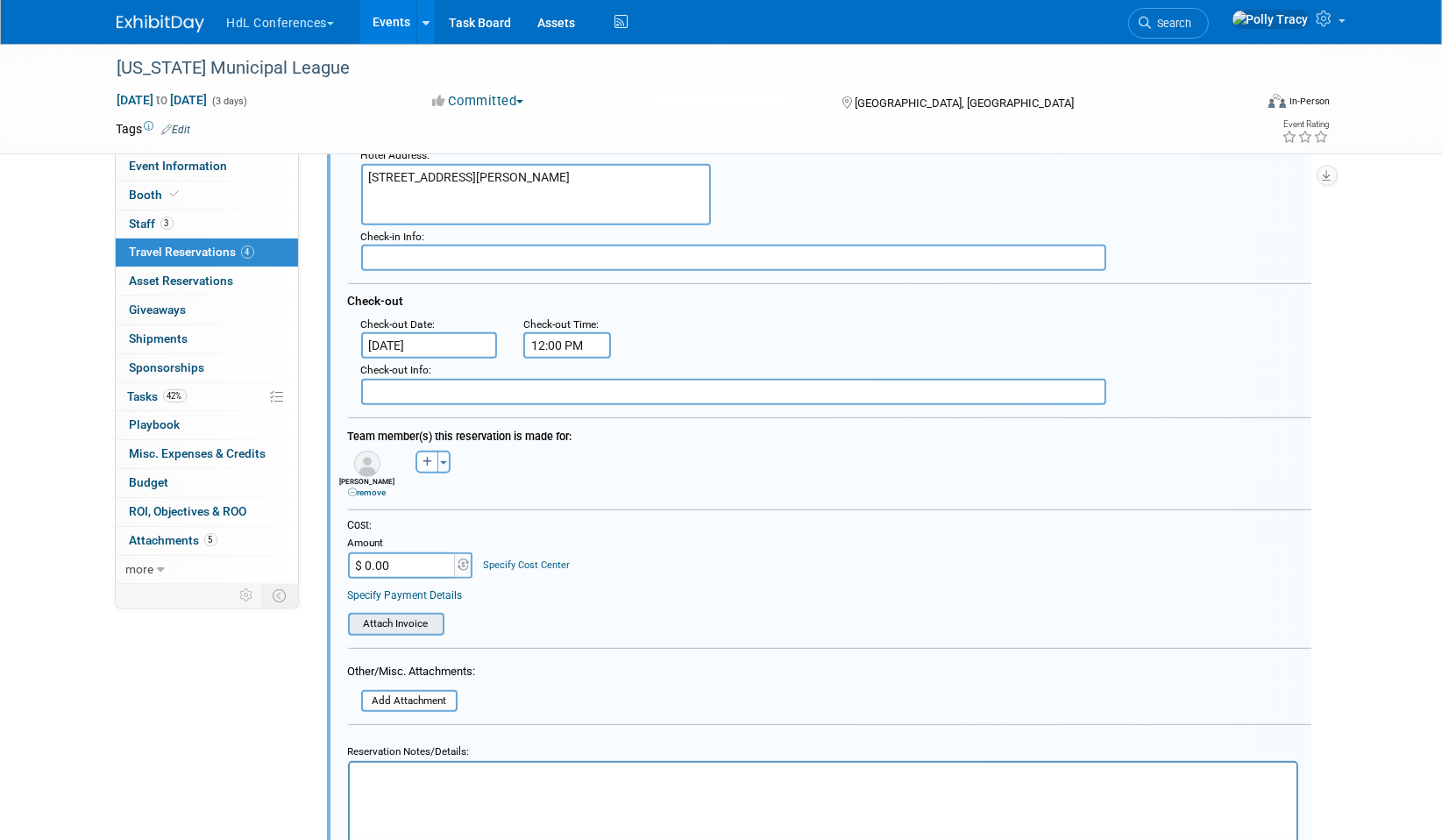
click at [382, 615] on input "file" at bounding box center [339, 624] width 209 height 19
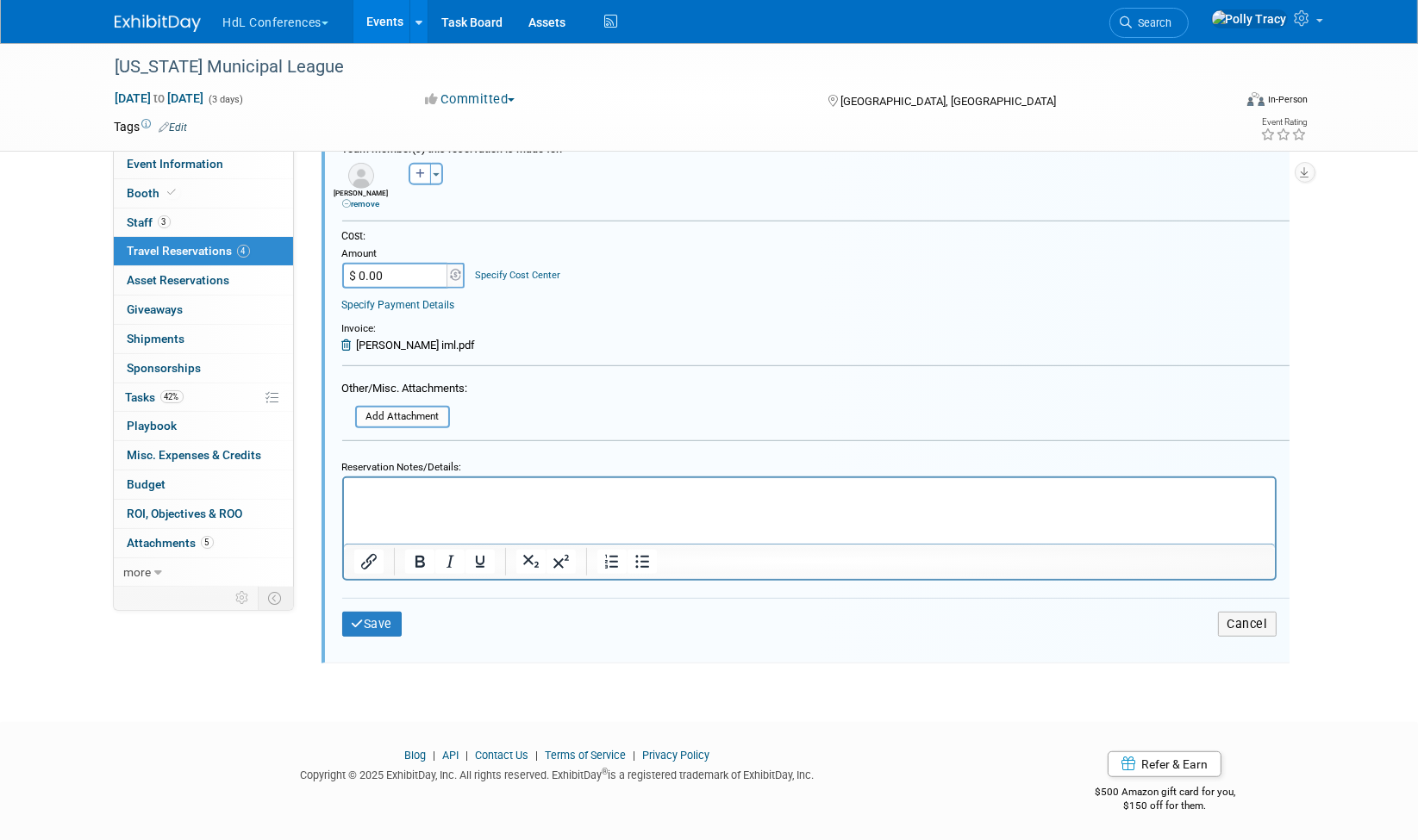
scroll to position [1121, 0]
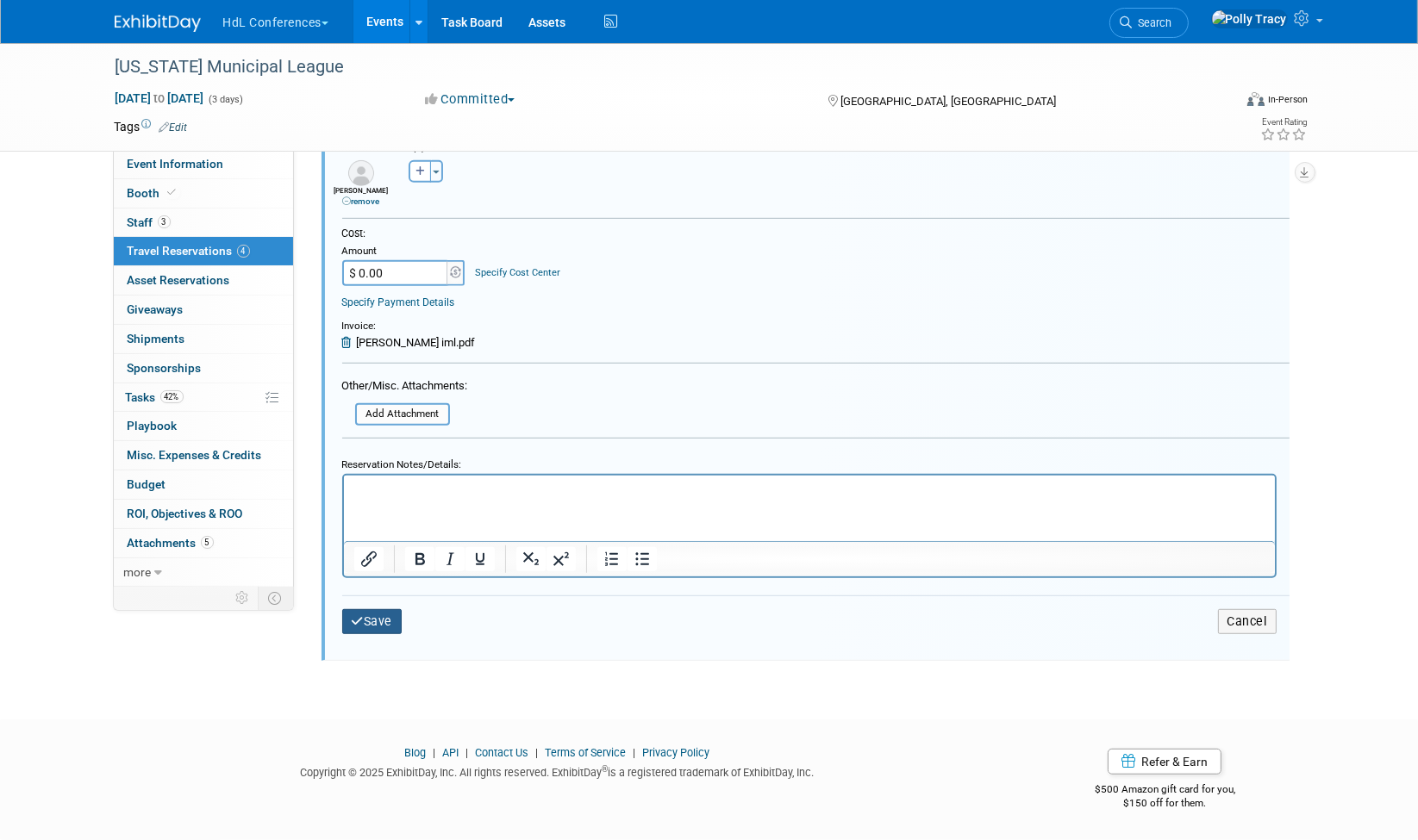
click at [354, 616] on icon "submit" at bounding box center [358, 622] width 13 height 12
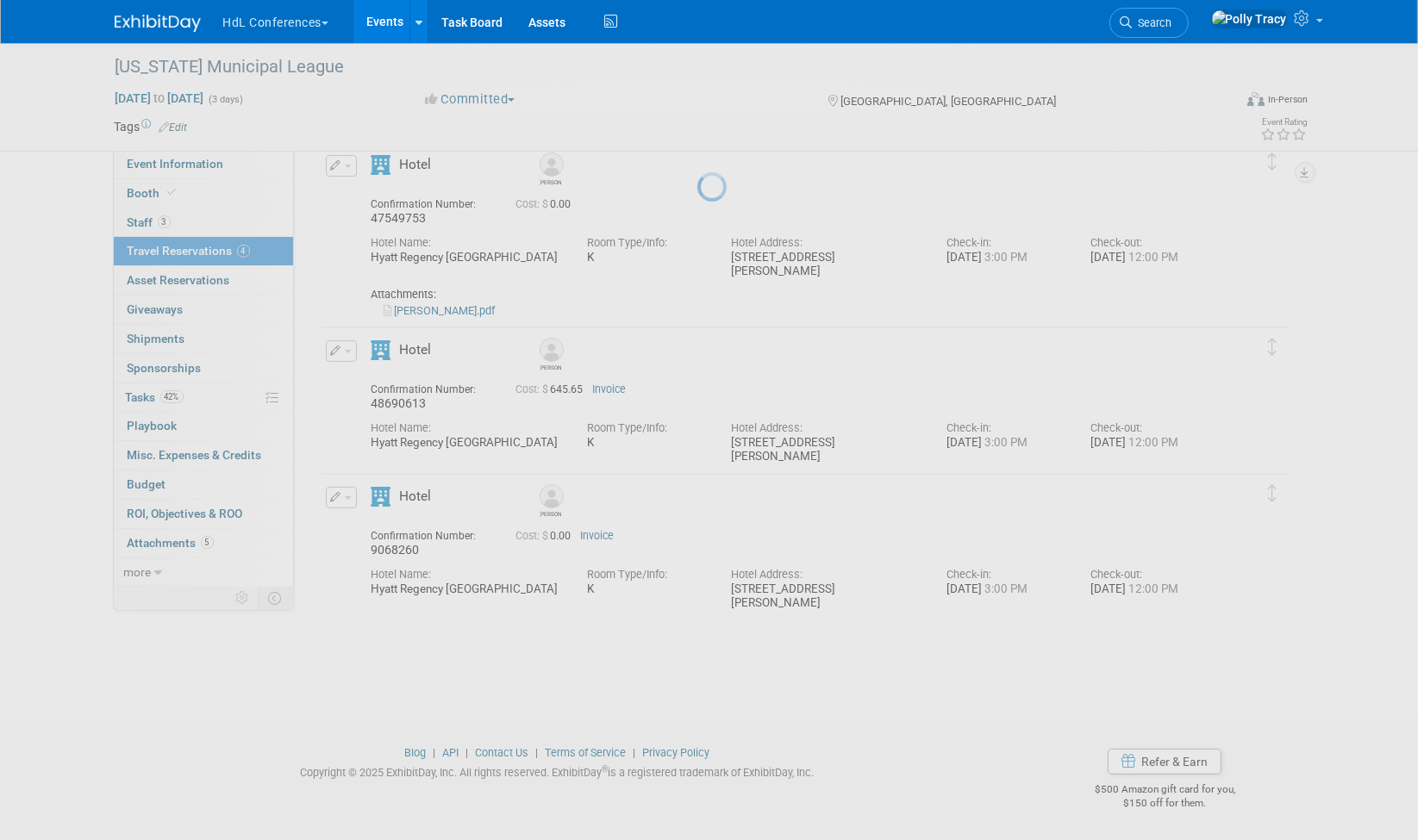
scroll to position [236, 0]
